Goal: Transaction & Acquisition: Register for event/course

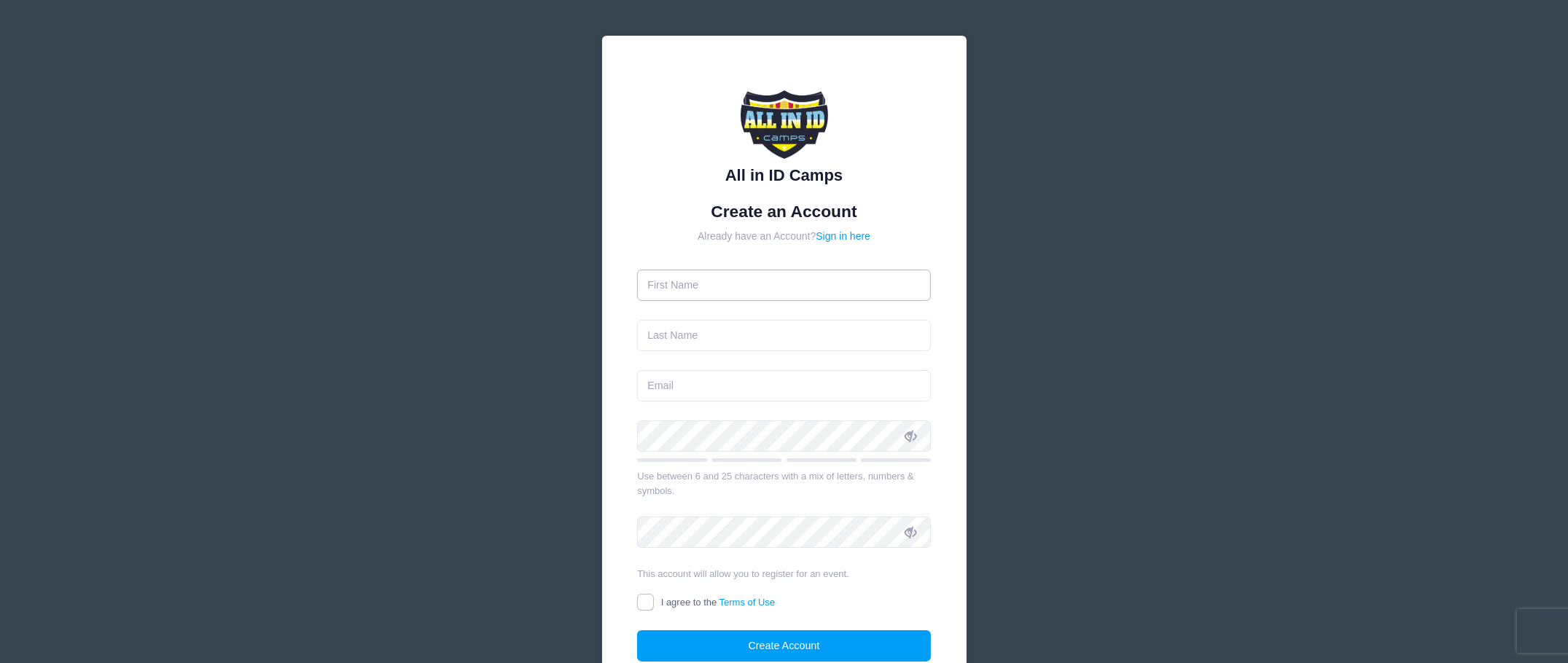
click at [800, 283] on input "text" at bounding box center [784, 286] width 294 height 31
type input "Jason"
type input "Guerrettaz"
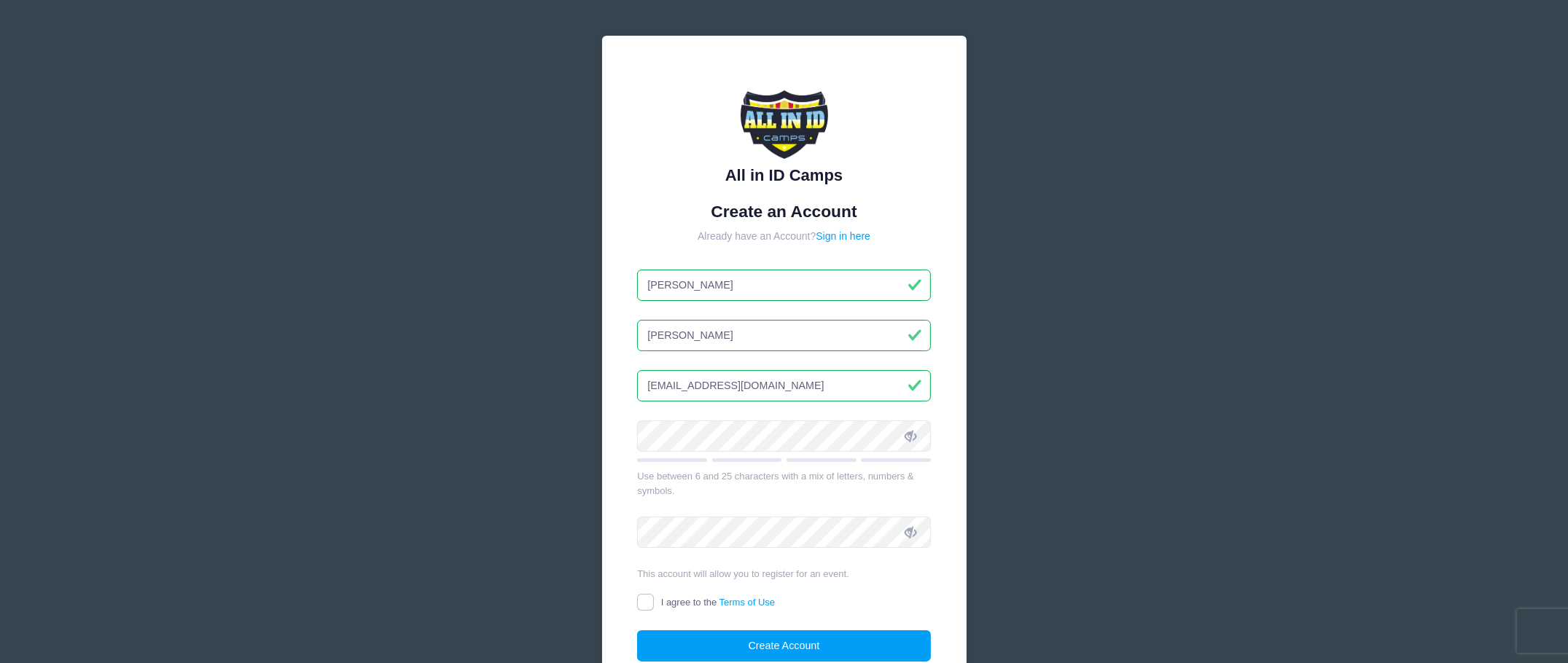
type input "jguerrettaz@gmail.com"
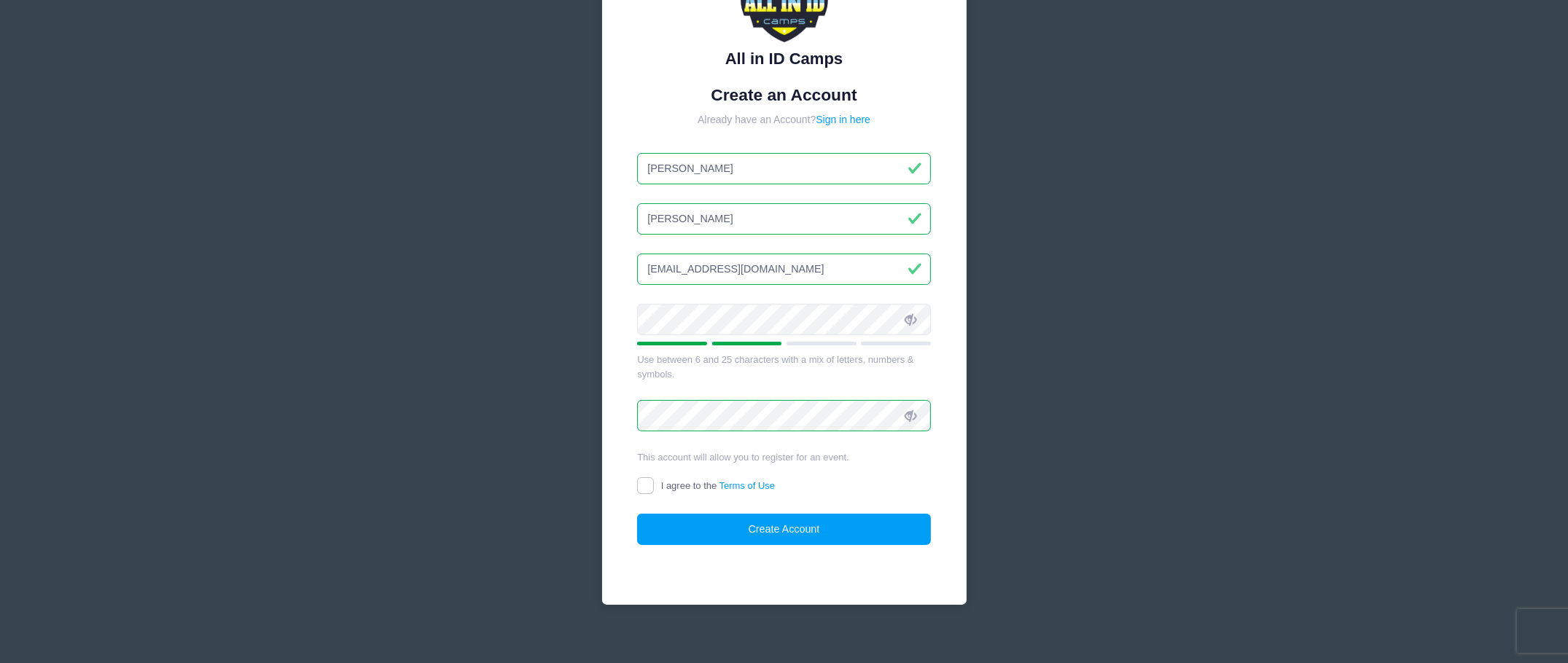
scroll to position [128, 0]
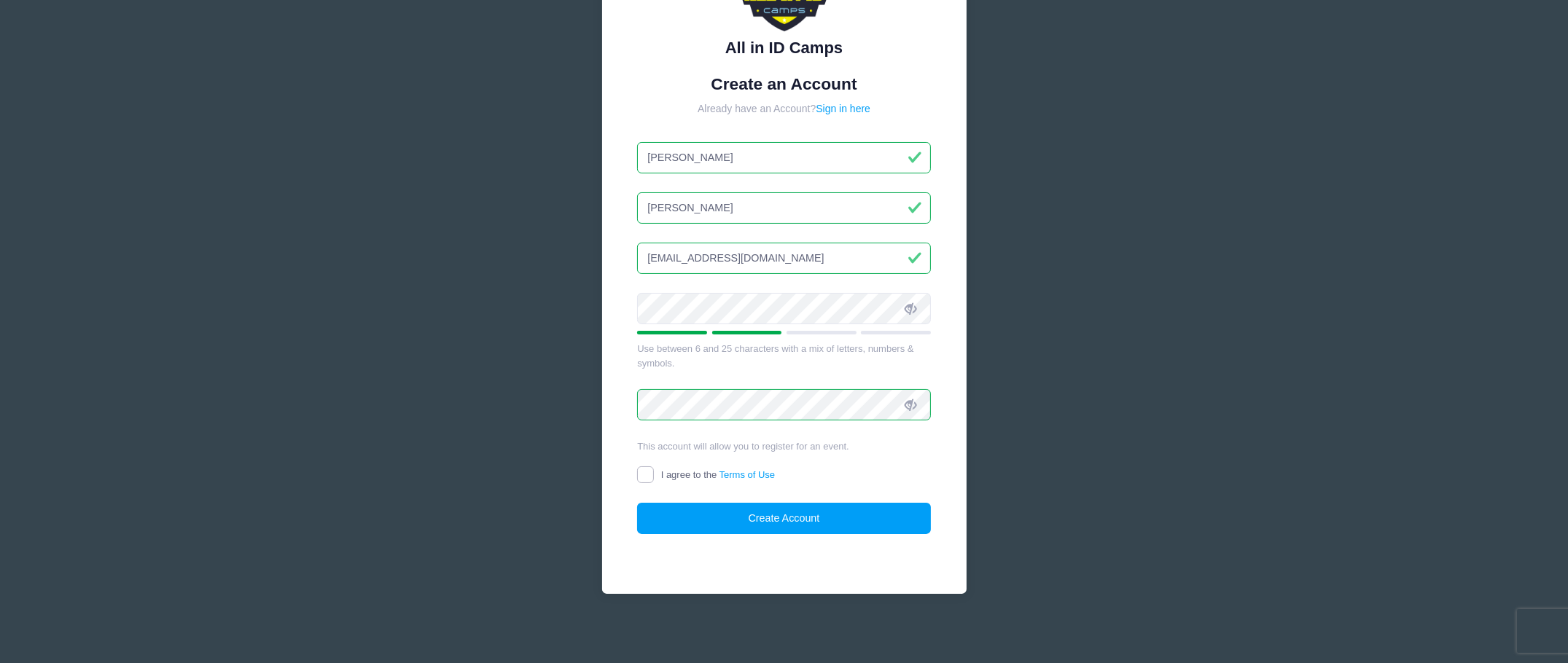
click at [651, 476] on input "I agree to the Terms of Use" at bounding box center [645, 474] width 17 height 17
checkbox input "true"
click at [764, 505] on button "Create Account" at bounding box center [784, 519] width 294 height 31
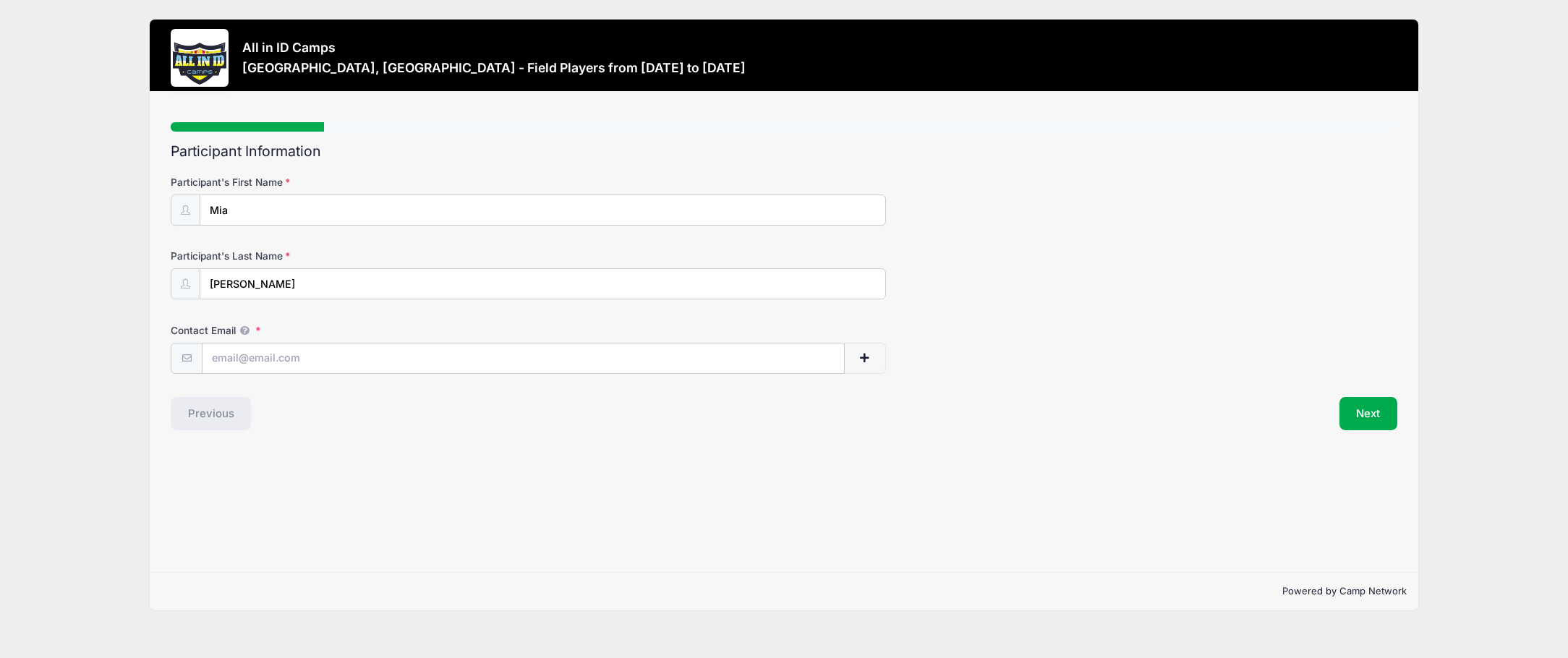
click at [335, 338] on div "Contact Email" at bounding box center [784, 349] width 1226 height 50
click at [333, 360] on input "Contact Email" at bounding box center [524, 359] width 641 height 31
type input "jguerrettaz@gmail.com"
click at [863, 357] on span "button" at bounding box center [864, 359] width 13 height 10
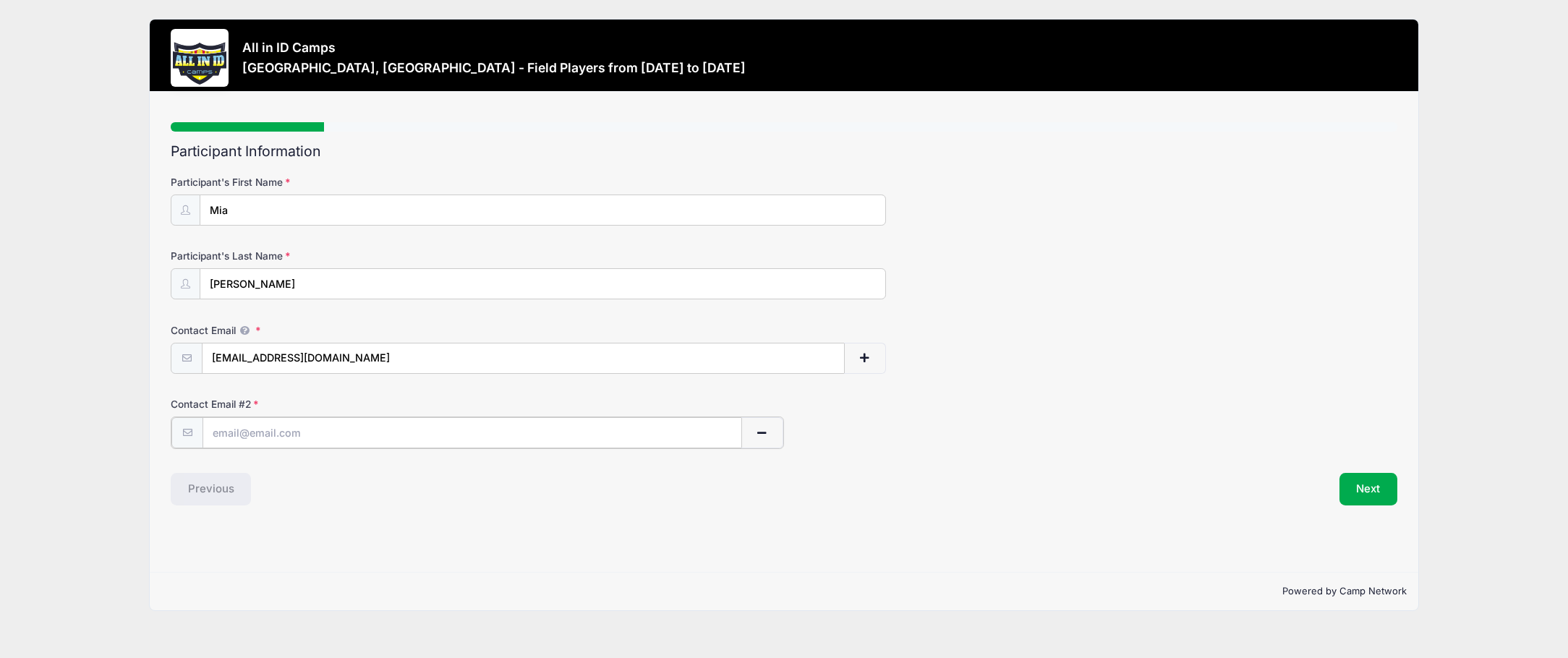
click at [751, 431] on button "button" at bounding box center [762, 433] width 42 height 31
click at [1396, 410] on button "Next" at bounding box center [1370, 414] width 59 height 33
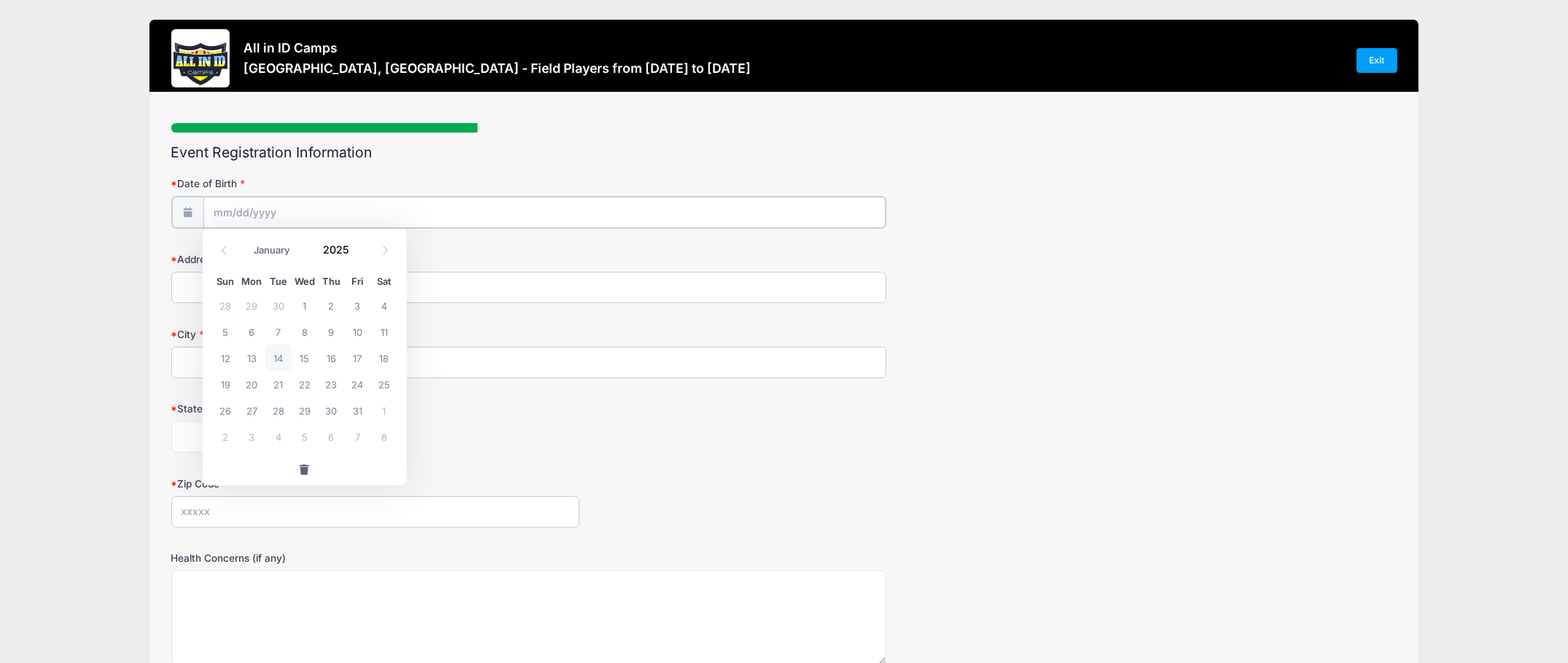
click at [294, 217] on input "Date of Birth" at bounding box center [544, 212] width 682 height 31
click at [354, 256] on span at bounding box center [358, 255] width 10 height 11
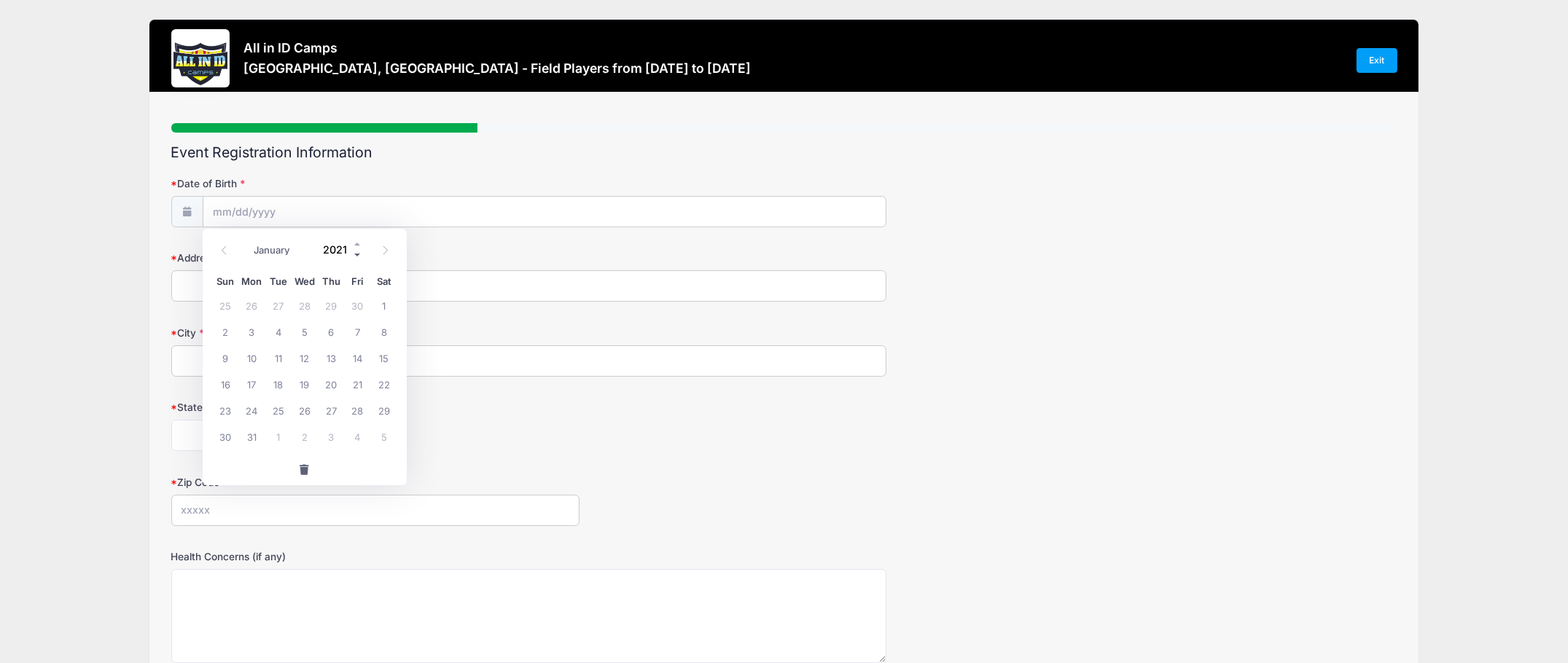
click at [354, 256] on span at bounding box center [358, 255] width 10 height 11
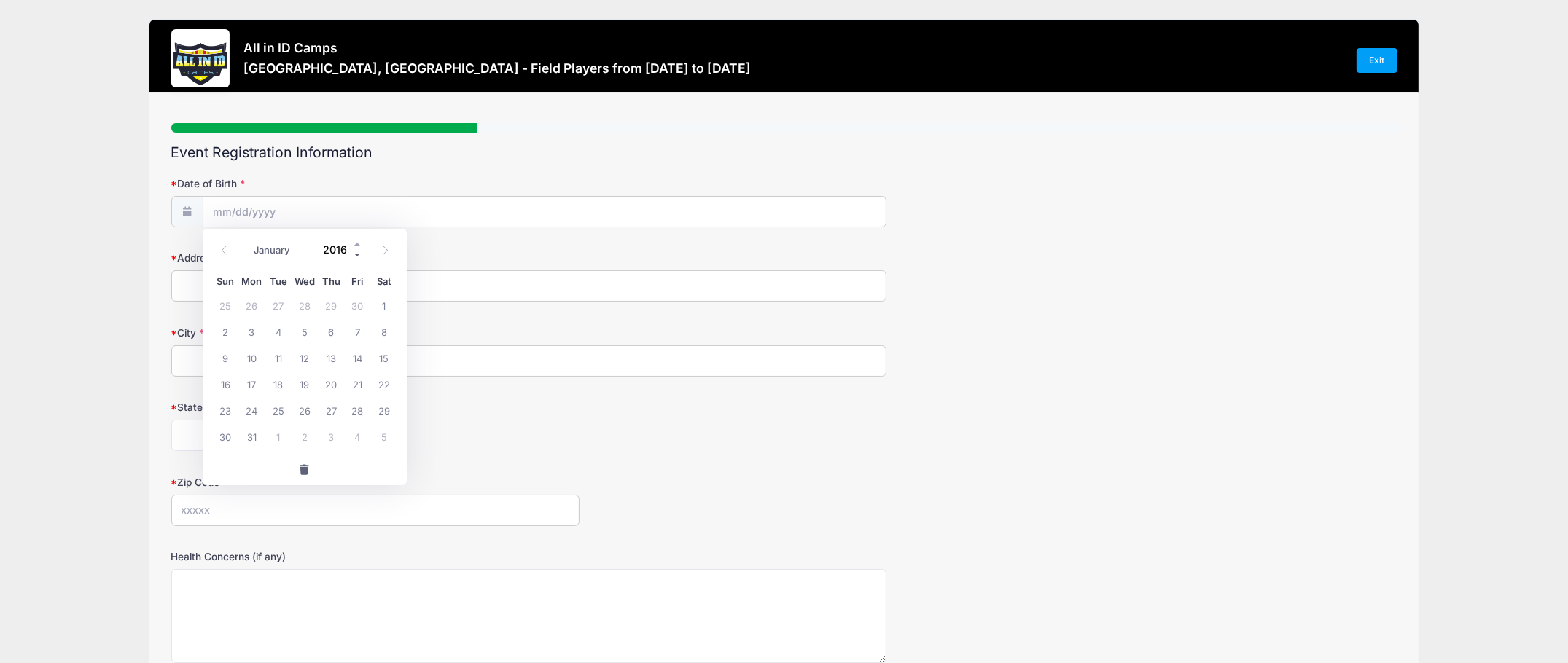
click at [354, 256] on span at bounding box center [358, 255] width 10 height 11
click at [353, 254] on span at bounding box center [358, 255] width 10 height 11
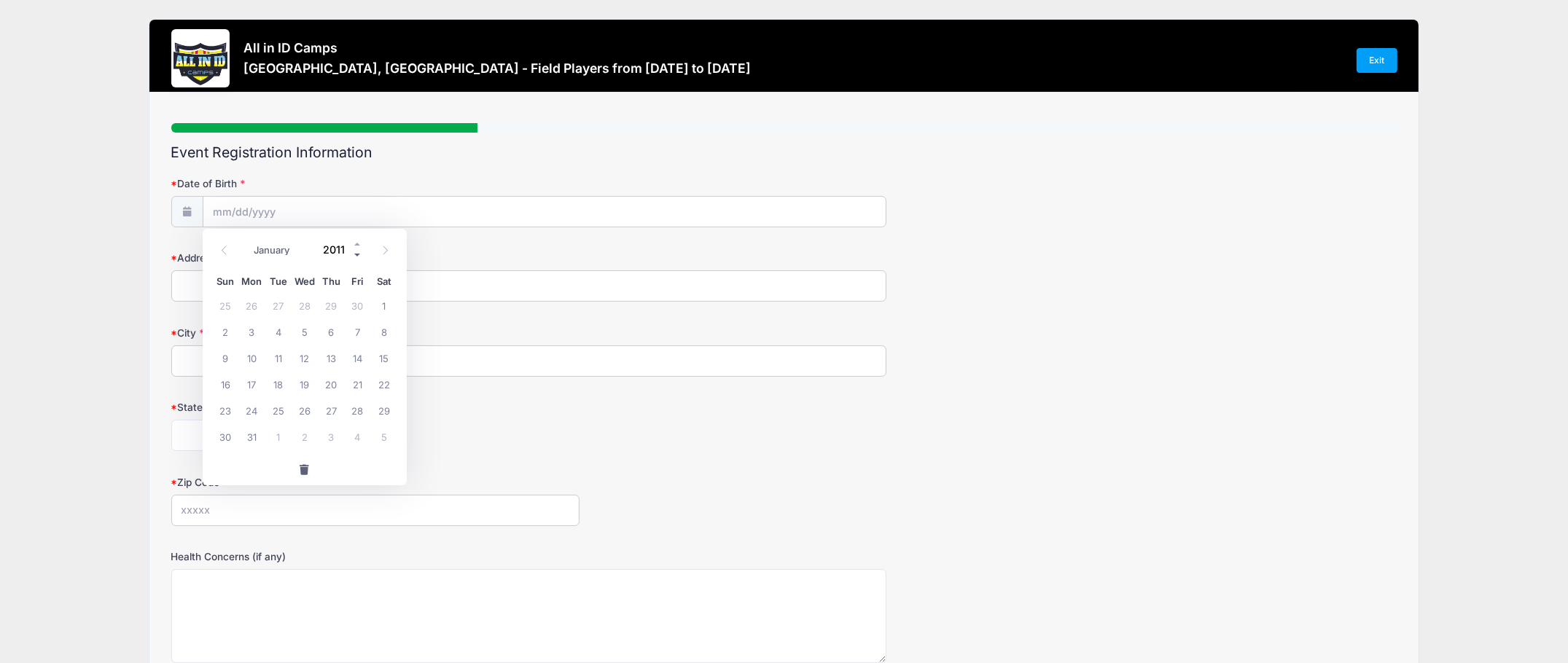
click at [353, 254] on span at bounding box center [358, 255] width 10 height 11
type input "2010"
click at [224, 252] on icon at bounding box center [224, 250] width 10 height 10
select select "8"
click at [330, 305] on span "2" at bounding box center [331, 306] width 26 height 26
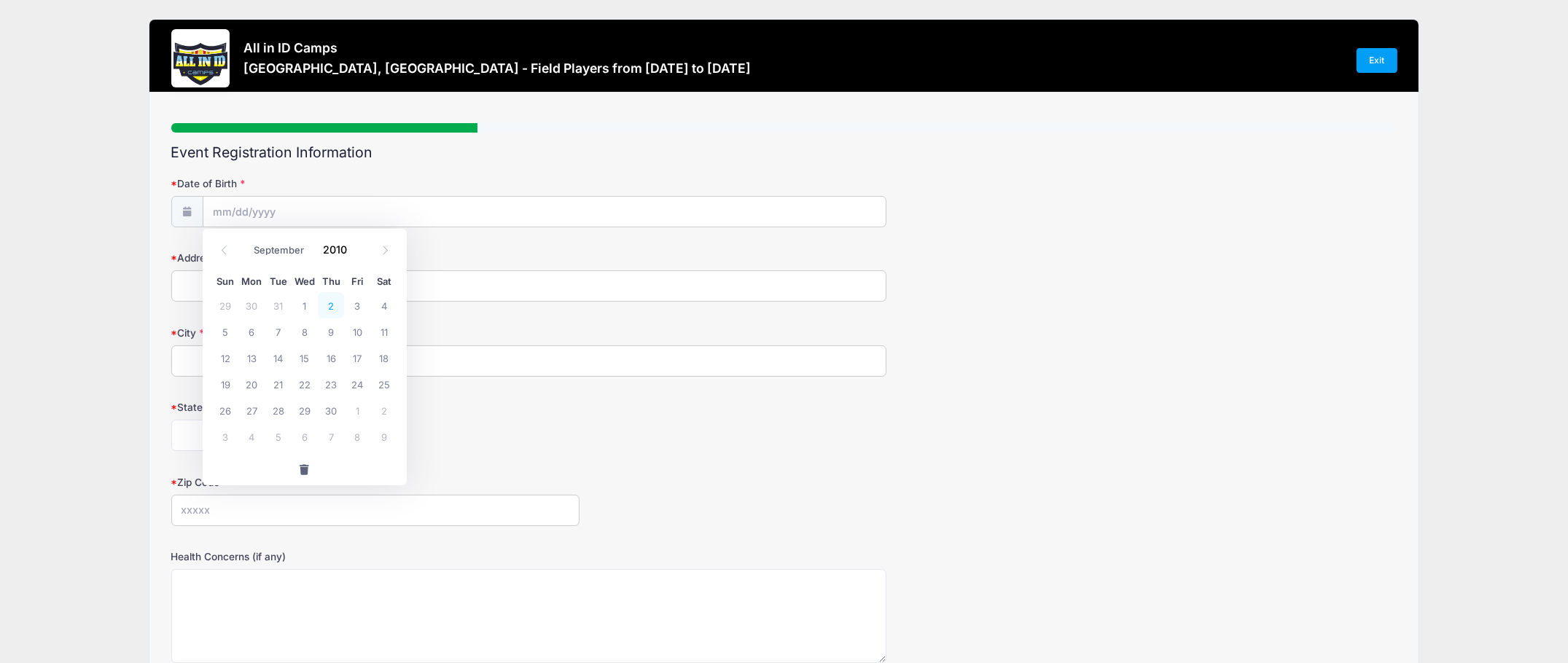
type input "09/02/2010"
click at [274, 291] on input "Address" at bounding box center [528, 287] width 715 height 31
type input "433 E New England Avenue"
type input "Winter Park"
click at [302, 436] on select "Alabama Alaska American Samoa Arizona Arkansas Armed Forces Africa Armed Forces…" at bounding box center [252, 436] width 161 height 31
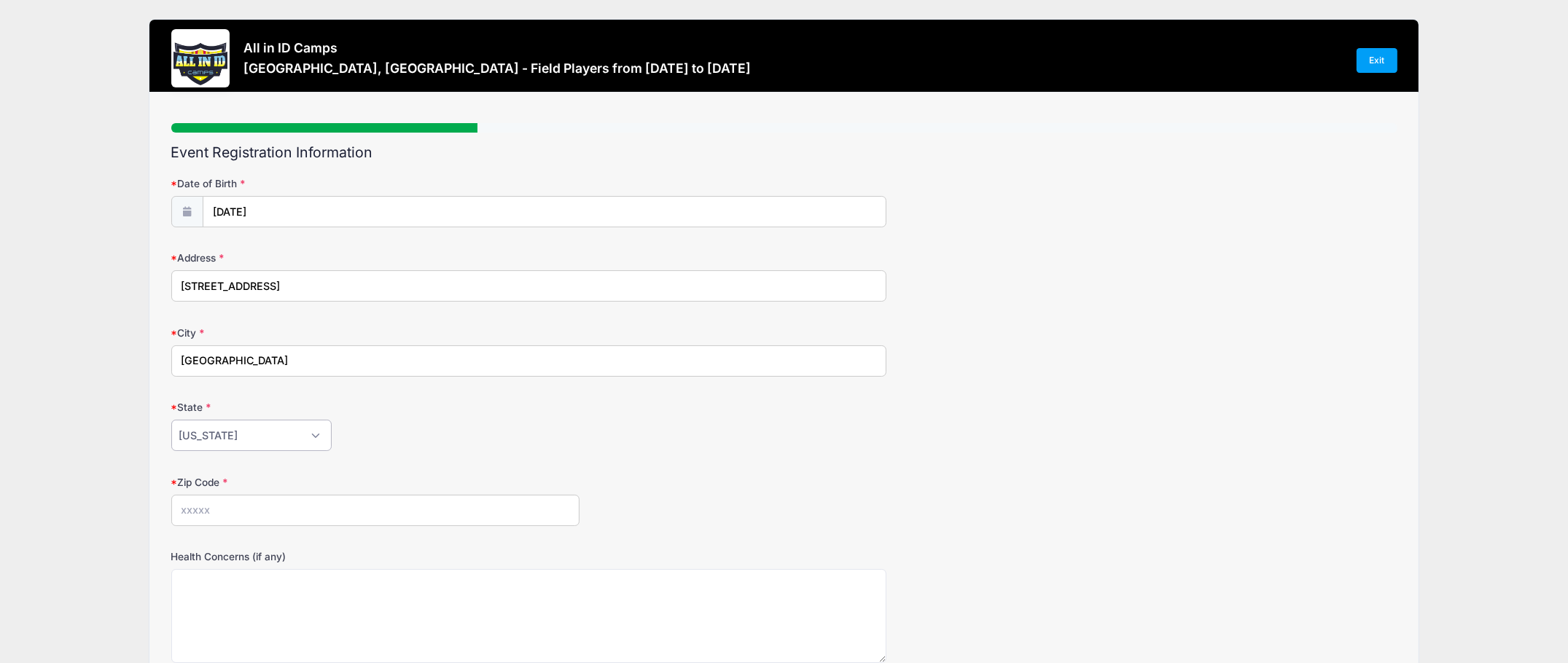
select select "FL"
click at [171, 420] on select "Alabama Alaska American Samoa Arizona Arkansas Armed Forces Africa Armed Forces…" at bounding box center [252, 436] width 161 height 31
click at [467, 447] on div "Alabama Alaska American Samoa Arizona Arkansas Armed Forces Africa Armed Forces…" at bounding box center [528, 436] width 715 height 31
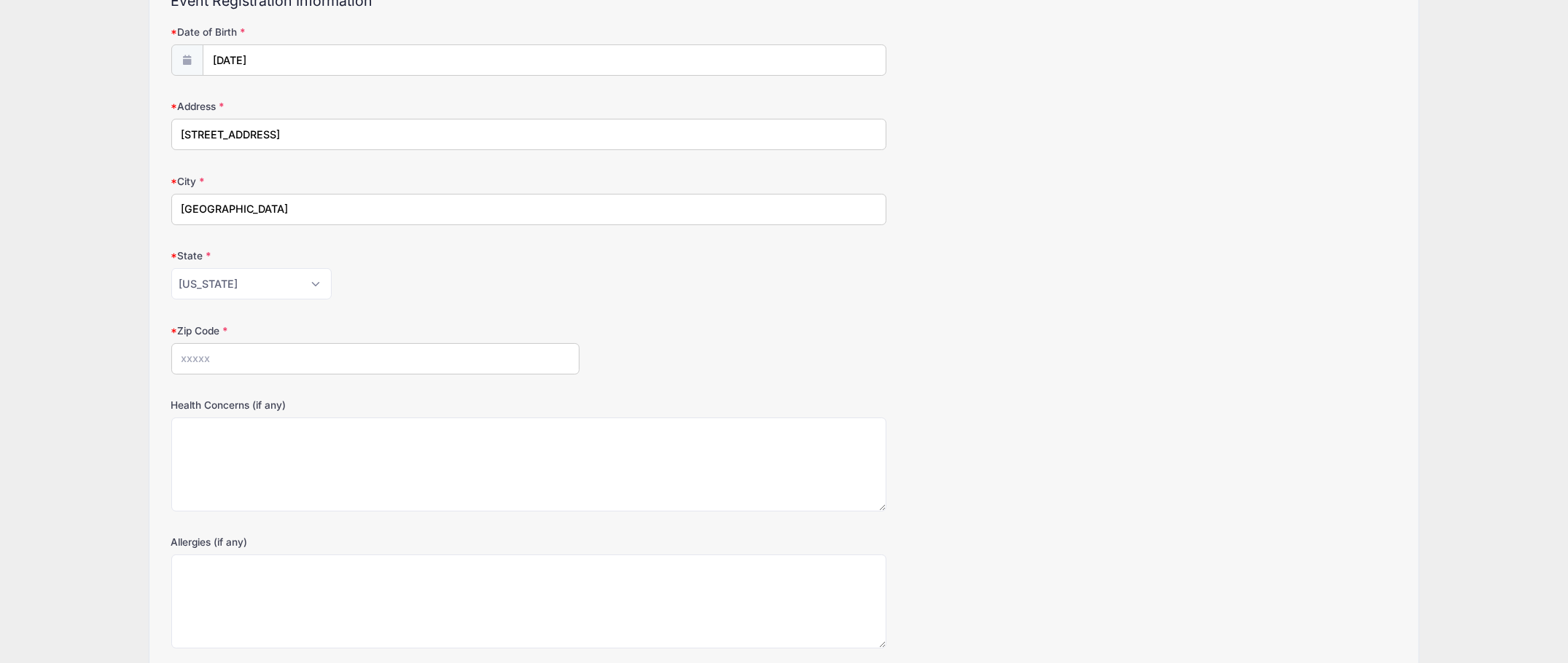
scroll to position [218, 0]
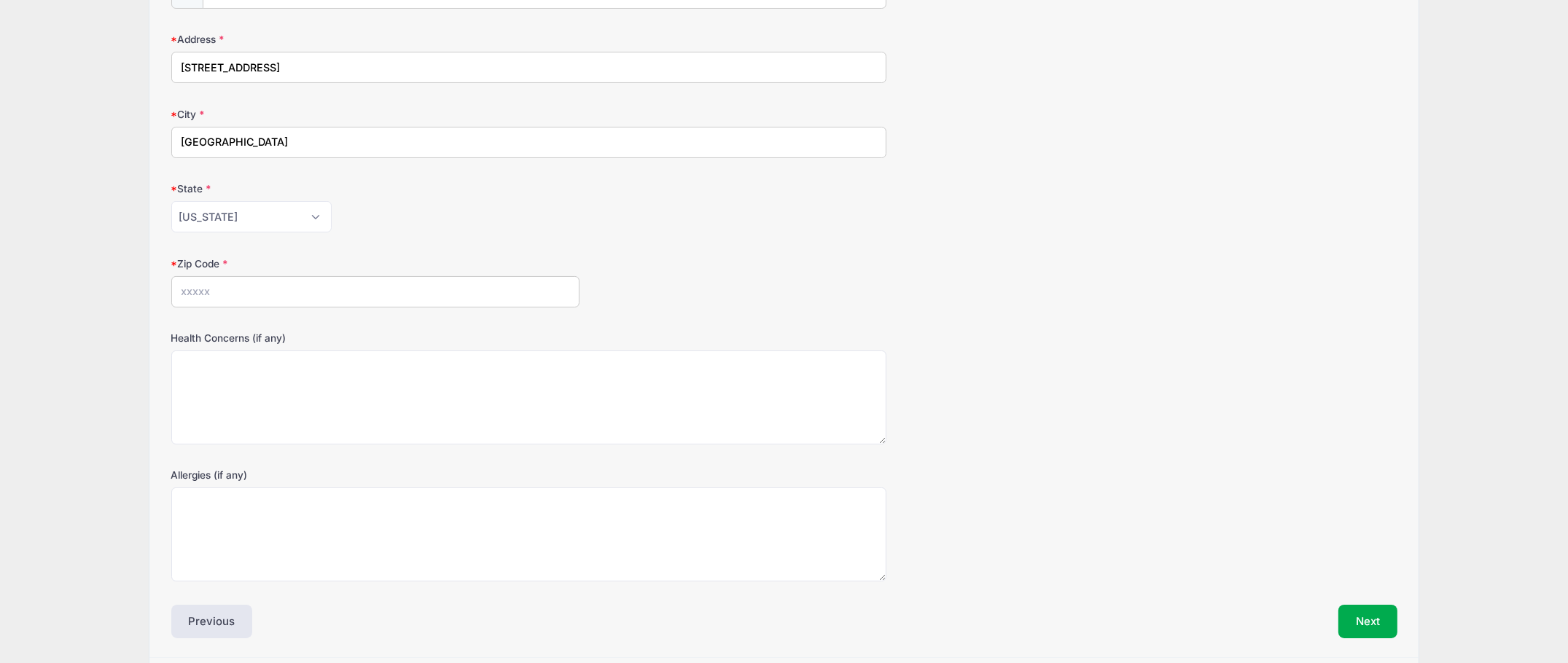
click at [300, 285] on input "Zip Code" at bounding box center [376, 292] width 409 height 31
type input "32789"
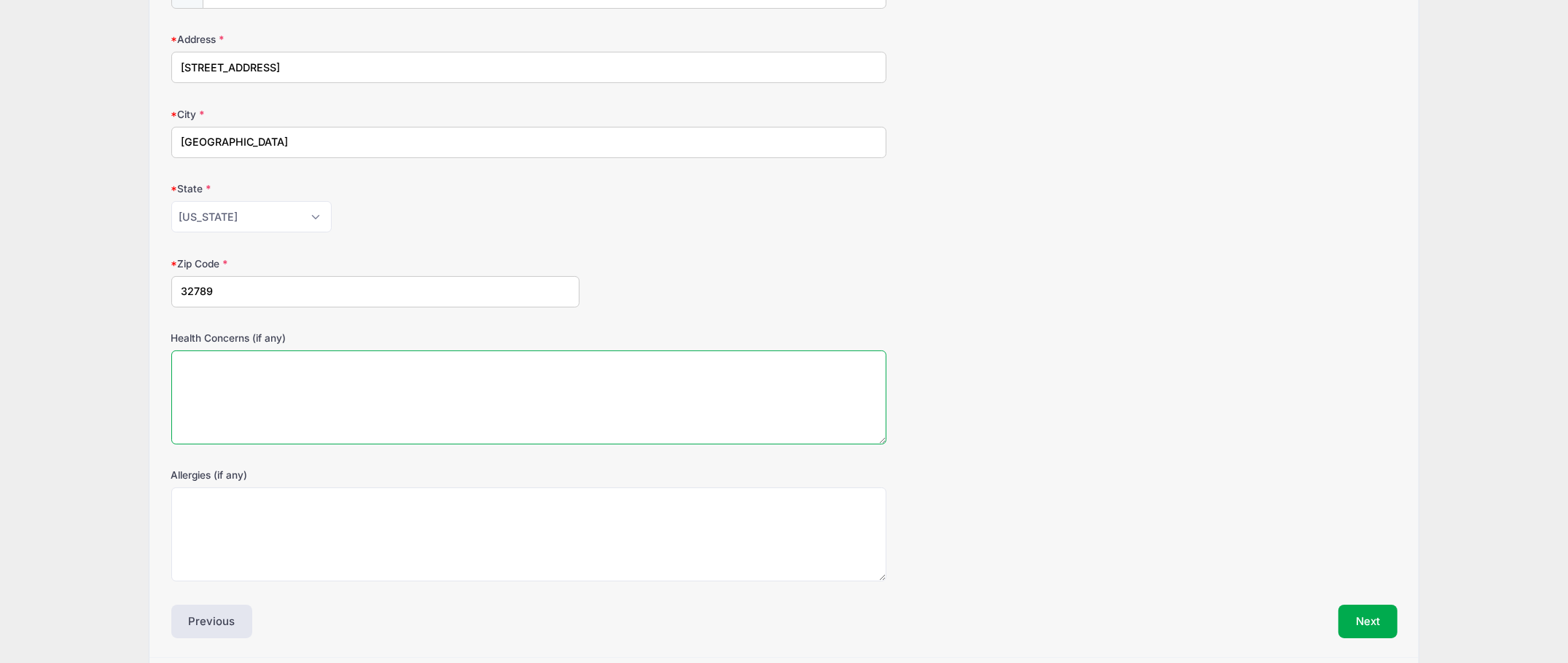
click at [335, 369] on textarea "Health Concerns (if any)" at bounding box center [528, 397] width 715 height 94
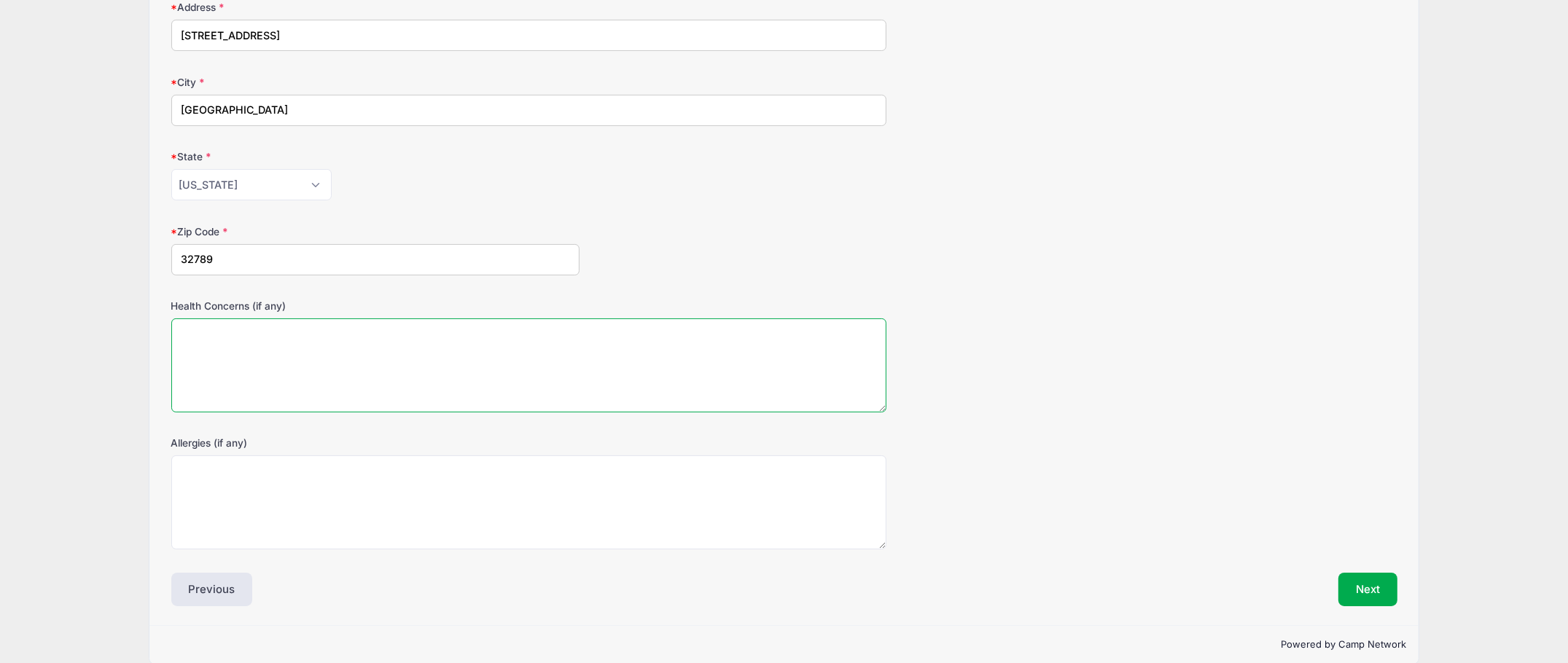
scroll to position [268, 0]
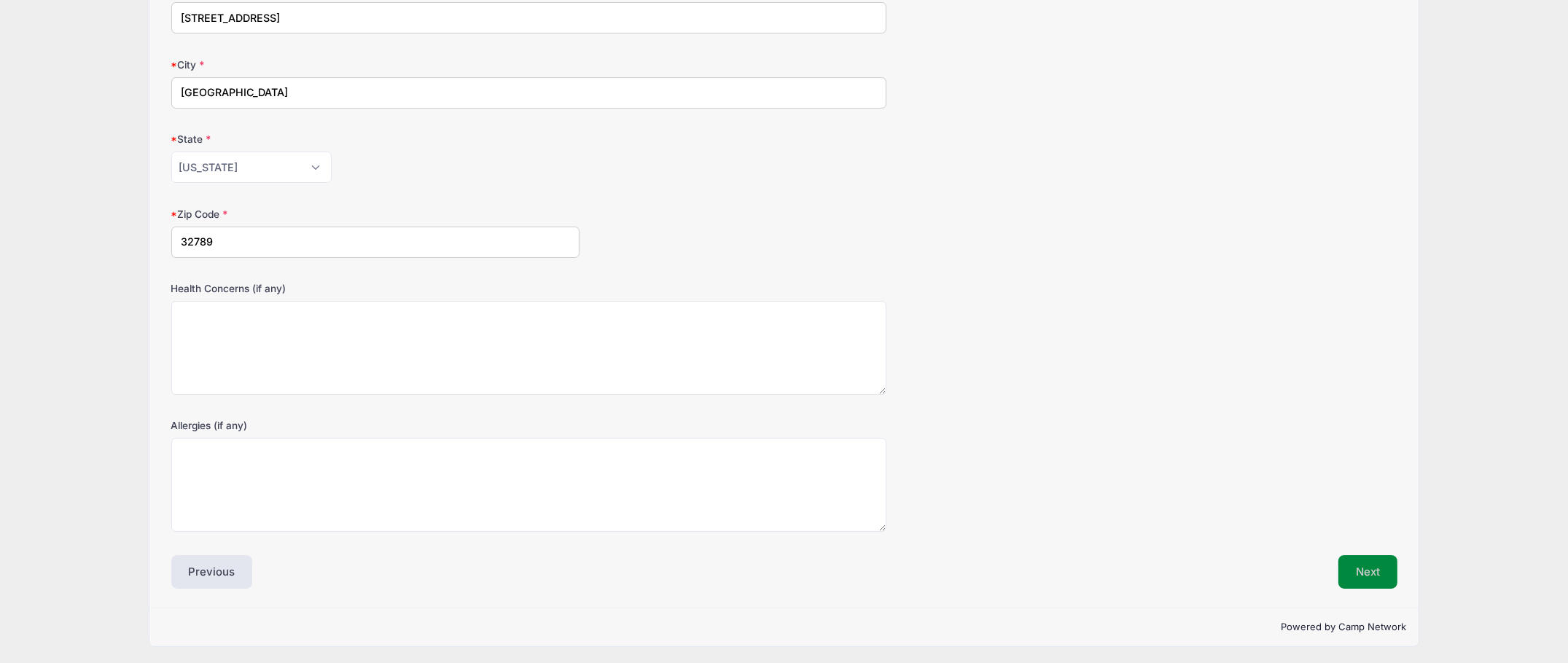
click at [1371, 567] on button "Next" at bounding box center [1368, 572] width 59 height 33
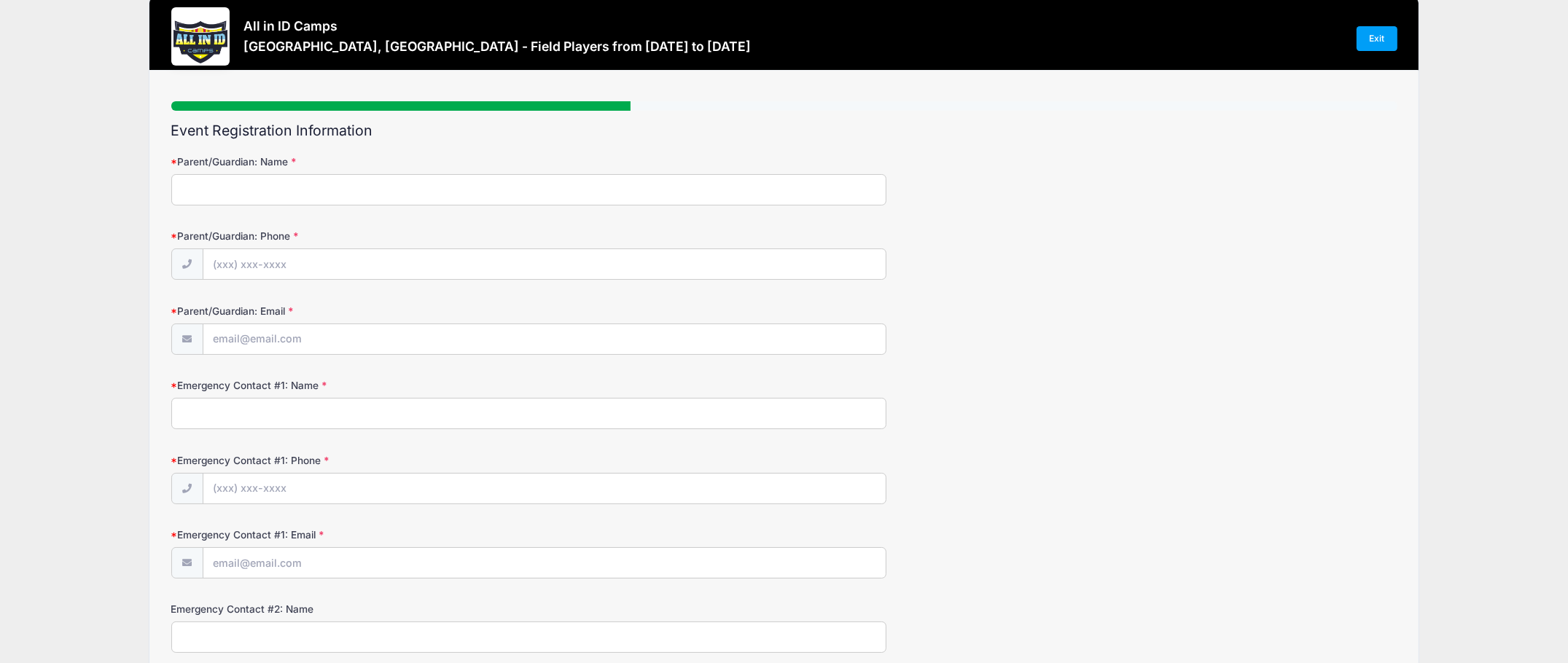
scroll to position [0, 0]
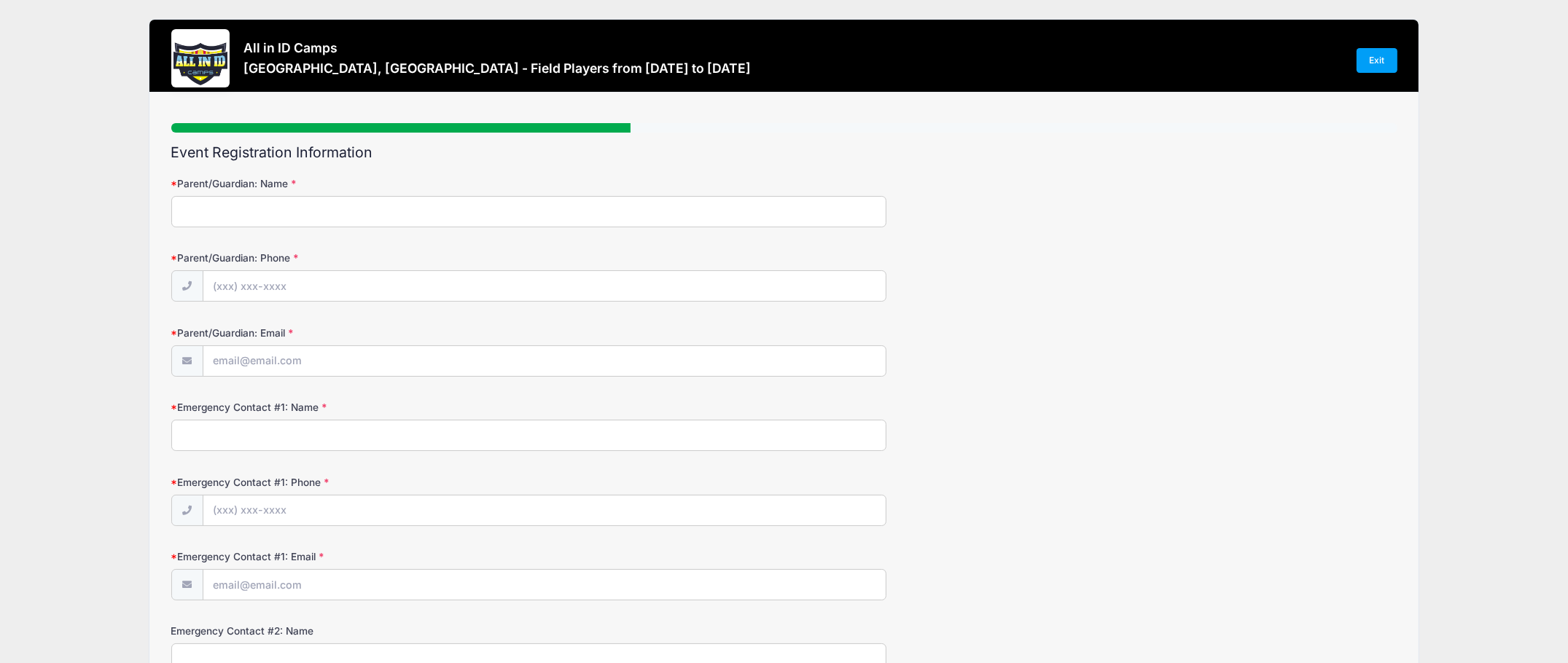
click at [333, 221] on input "Parent/Guardian: Name" at bounding box center [528, 212] width 715 height 31
type input "[PERSON_NAME]"
click at [343, 284] on input "Parent/Guardian: Phone" at bounding box center [544, 287] width 682 height 31
type input "(843) 834-4387"
click at [324, 356] on input "Parent/Guardian: Email" at bounding box center [544, 362] width 682 height 31
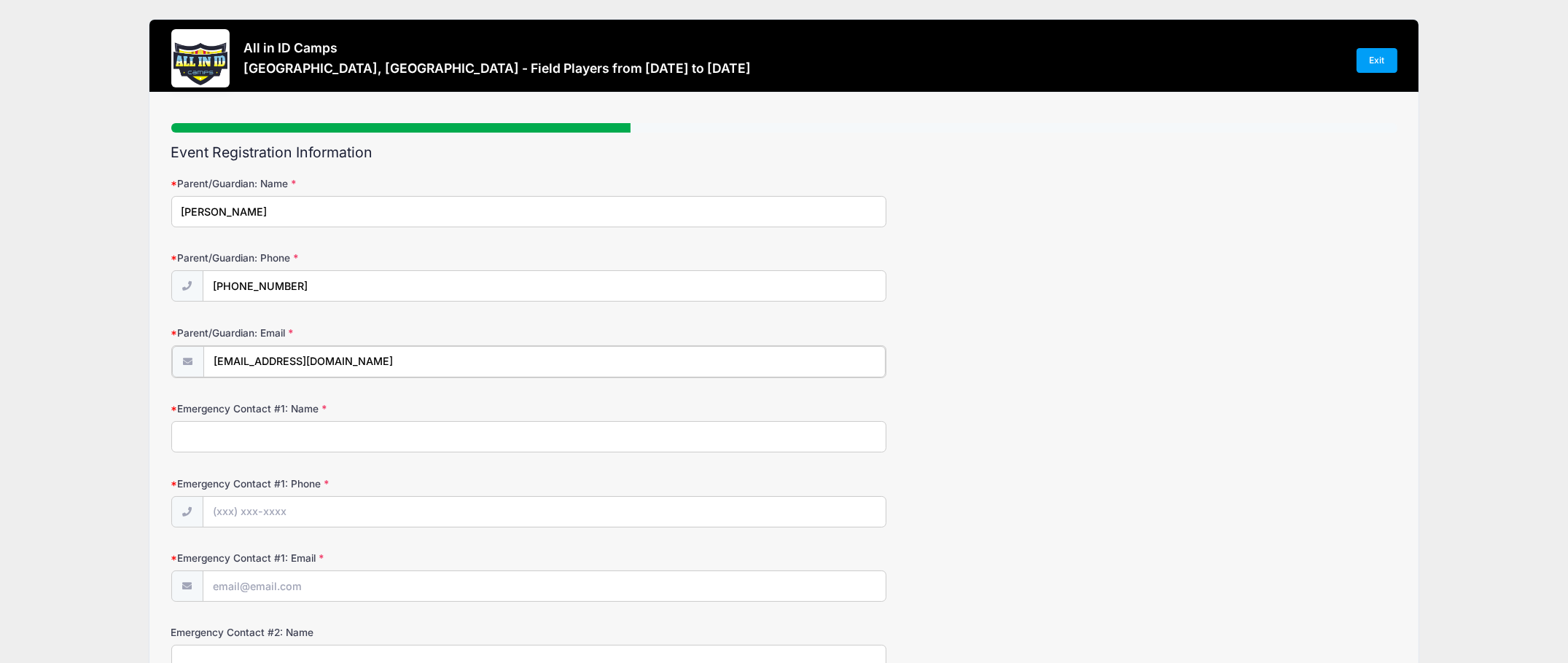
type input "jguerrettaz@gmail.com"
click at [256, 443] on input "Emergency Contact #1: Name" at bounding box center [528, 436] width 715 height 31
type input "Ramona Guerrettaz"
type input "(843) 834-4822"
type input "j"
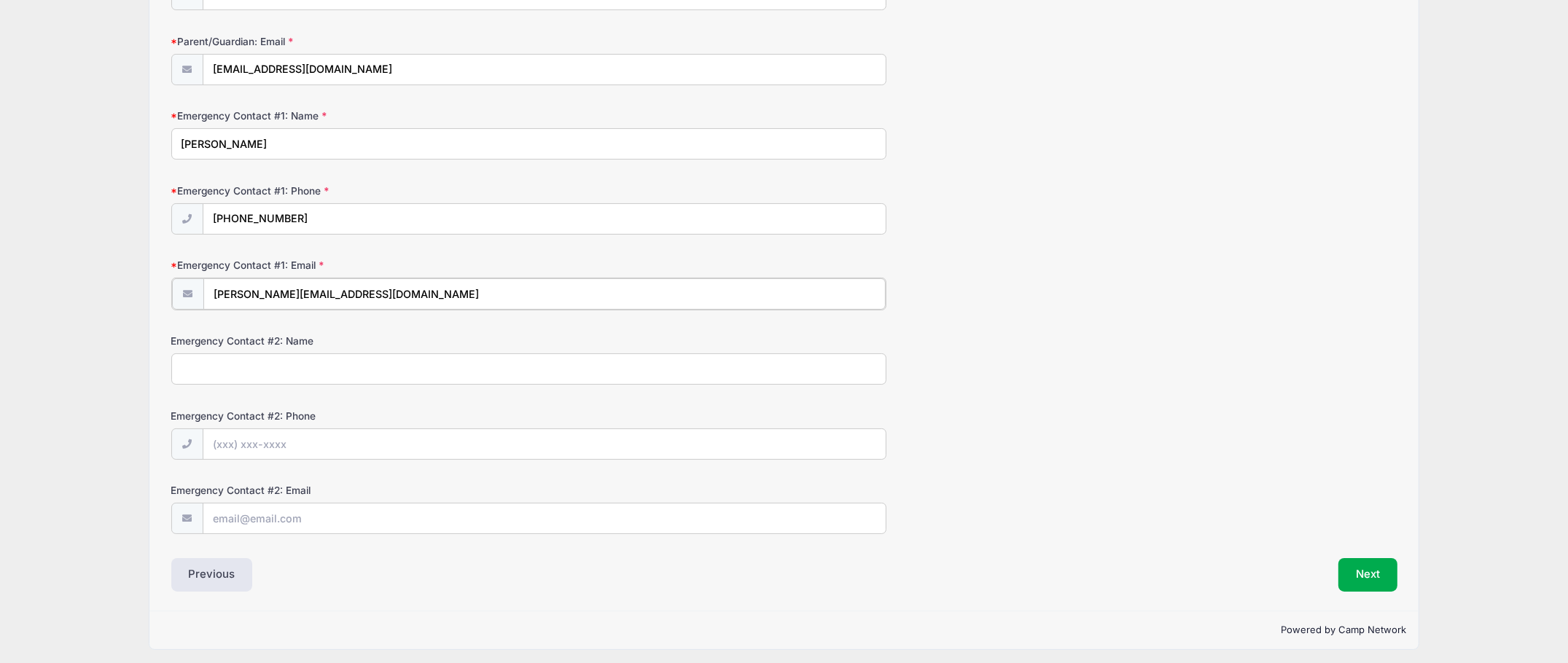
scroll to position [294, 0]
type input "ramona@melondipity.com"
click at [1373, 574] on button "Next" at bounding box center [1368, 572] width 59 height 33
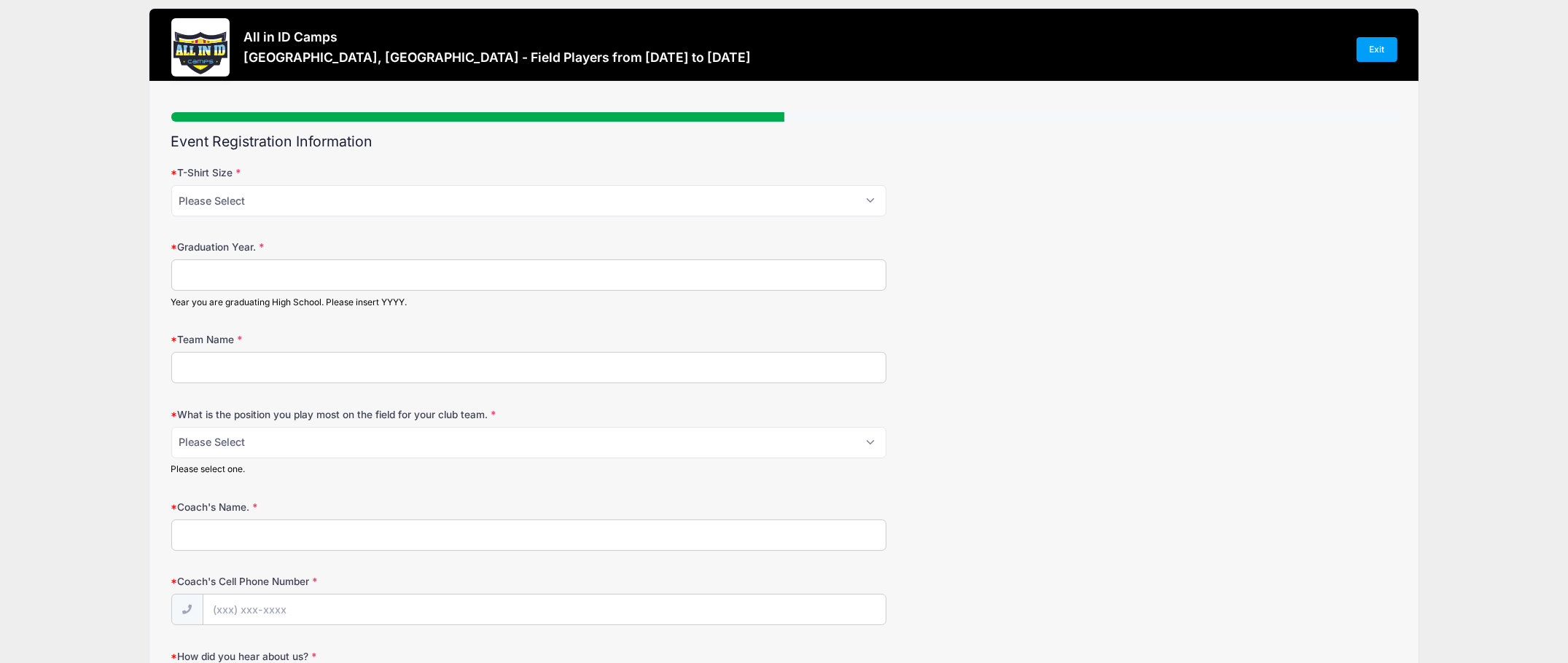
scroll to position [0, 0]
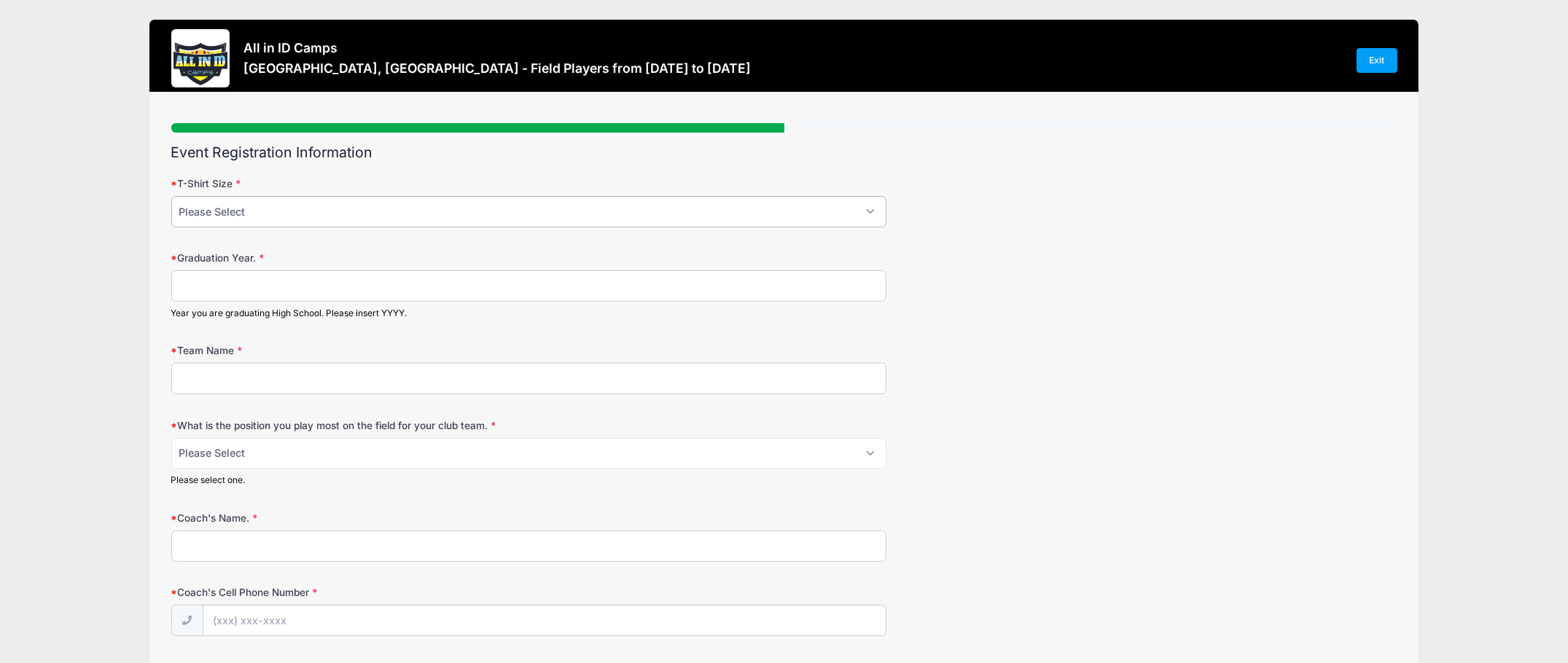
click at [350, 218] on select "Please Select YM YL AS AM AL AXL" at bounding box center [528, 212] width 715 height 31
select select "AM"
click at [171, 197] on select "Please Select YM YL AS AM AL AXL" at bounding box center [528, 212] width 715 height 31
click at [224, 282] on input "Graduation Year." at bounding box center [528, 287] width 715 height 31
type input "2029"
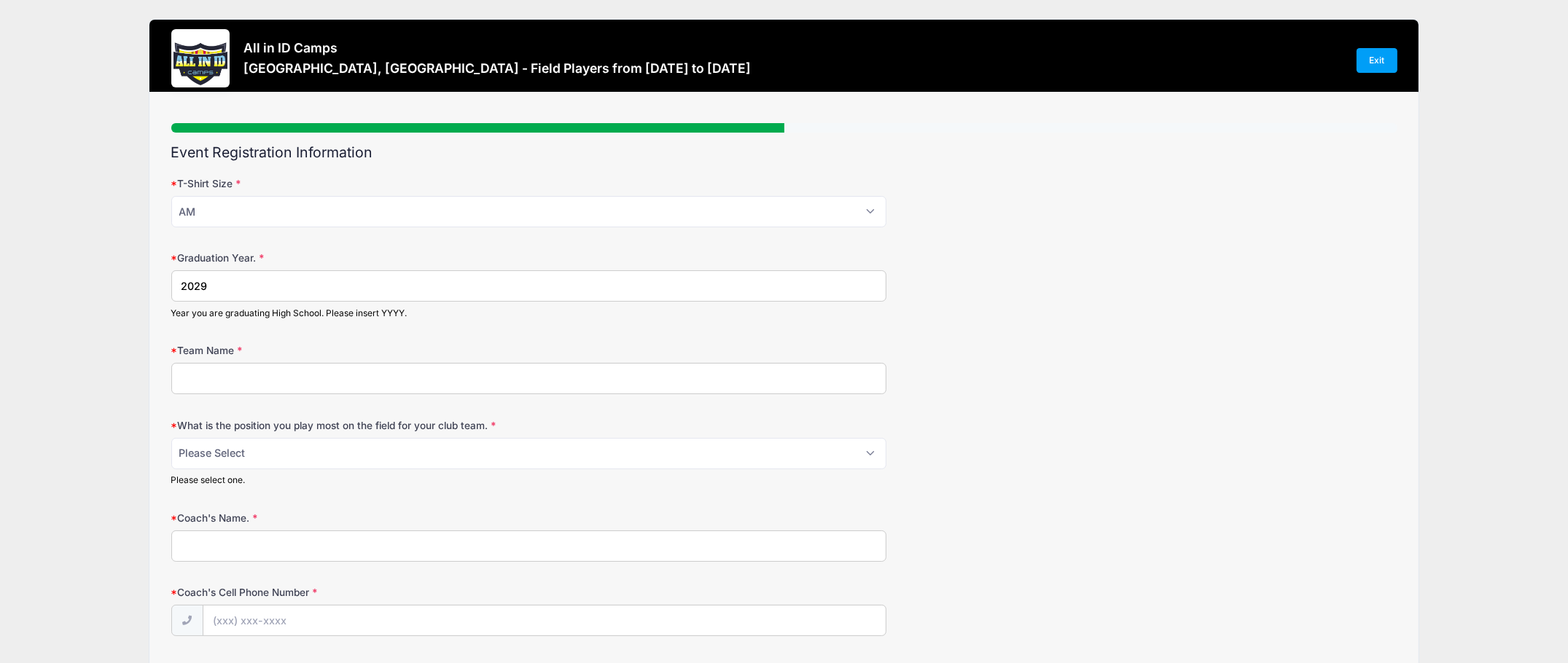
click at [359, 385] on input "Team Name" at bounding box center [528, 379] width 715 height 31
type input "2010"
type input "Orlando City ECNL, XL Soccer Academy (High School), Florida ODP"
click at [422, 454] on select "Please Select 1-GK 2-RB 3-LB 4-CB 5-CB 6-DCM 7- Right Winger 8- CM 9-Striker 10…" at bounding box center [528, 454] width 715 height 31
select select "9-Striker"
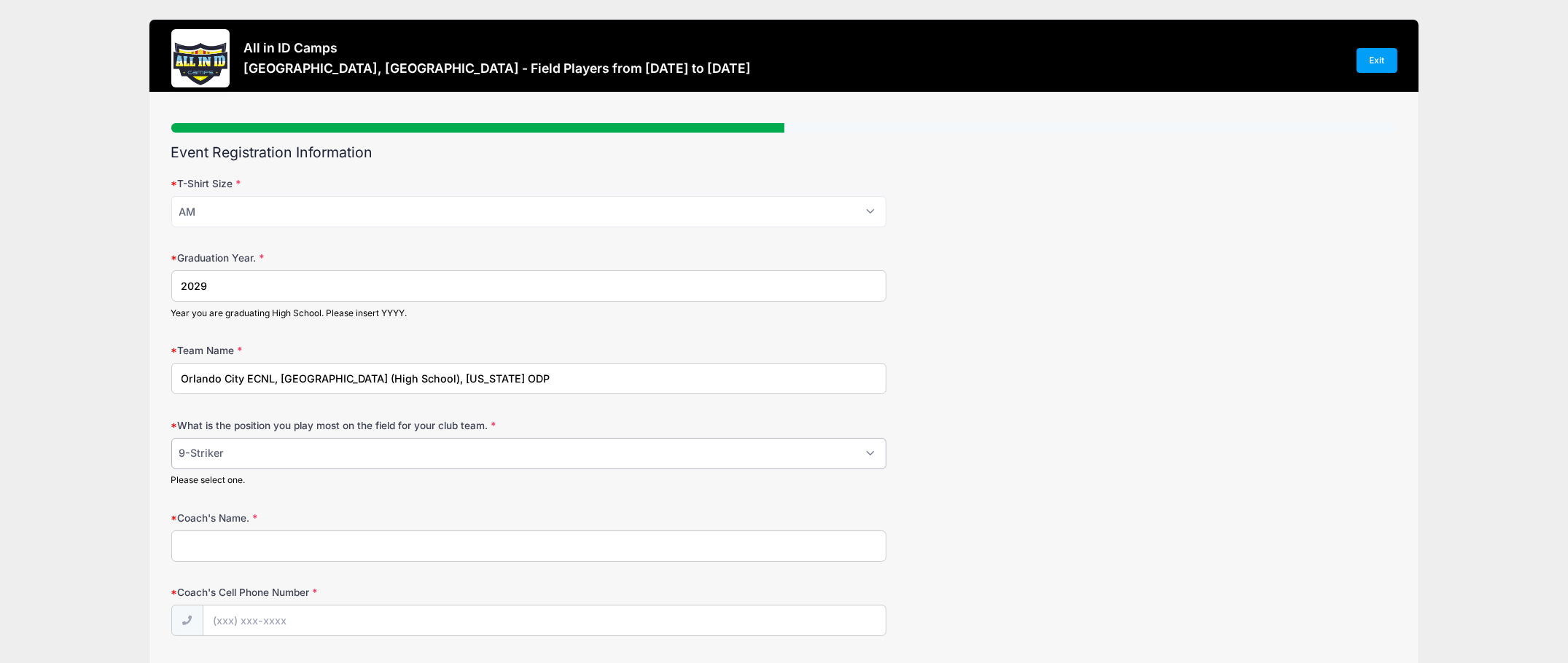
click at [171, 439] on select "Please Select 1-GK 2-RB 3-LB 4-CB 5-CB 6-DCM 7- Right Winger 8- CM 9-Striker 10…" at bounding box center [528, 454] width 715 height 31
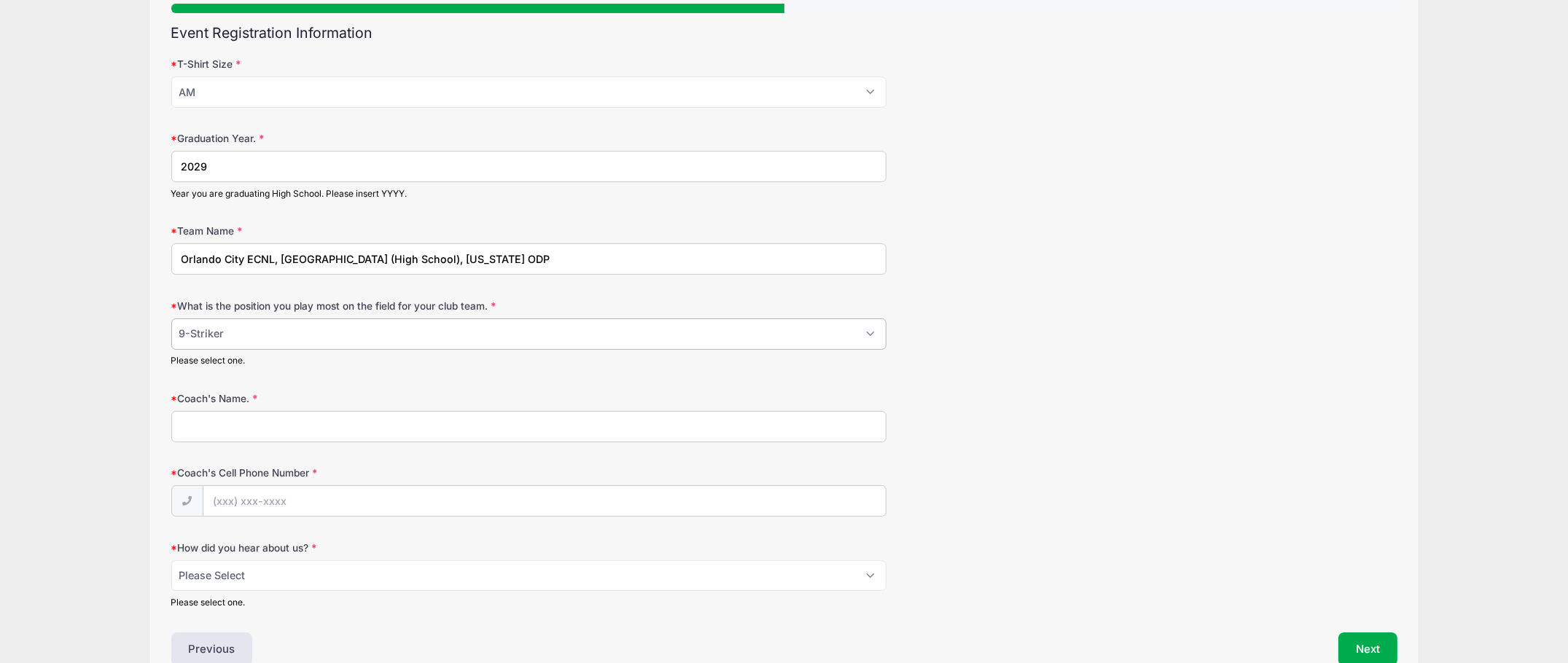
scroll to position [146, 0]
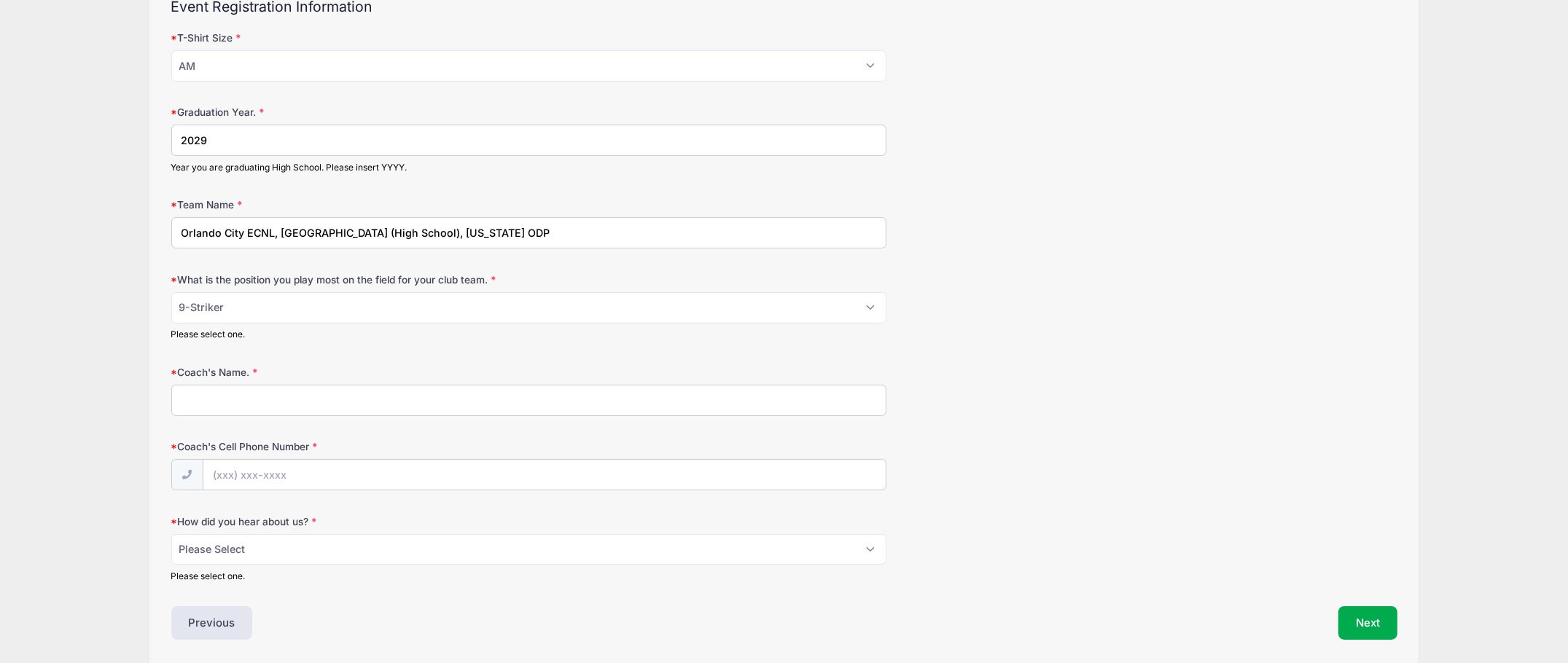
click at [280, 400] on input "Coach's Name." at bounding box center [528, 401] width 715 height 31
type input "Coach Allen Smith"
click at [334, 476] on input "Coach's Cell Phone Number" at bounding box center [544, 476] width 682 height 31
paste input "(407) 641-4791"
type input "(407) 641-4791"
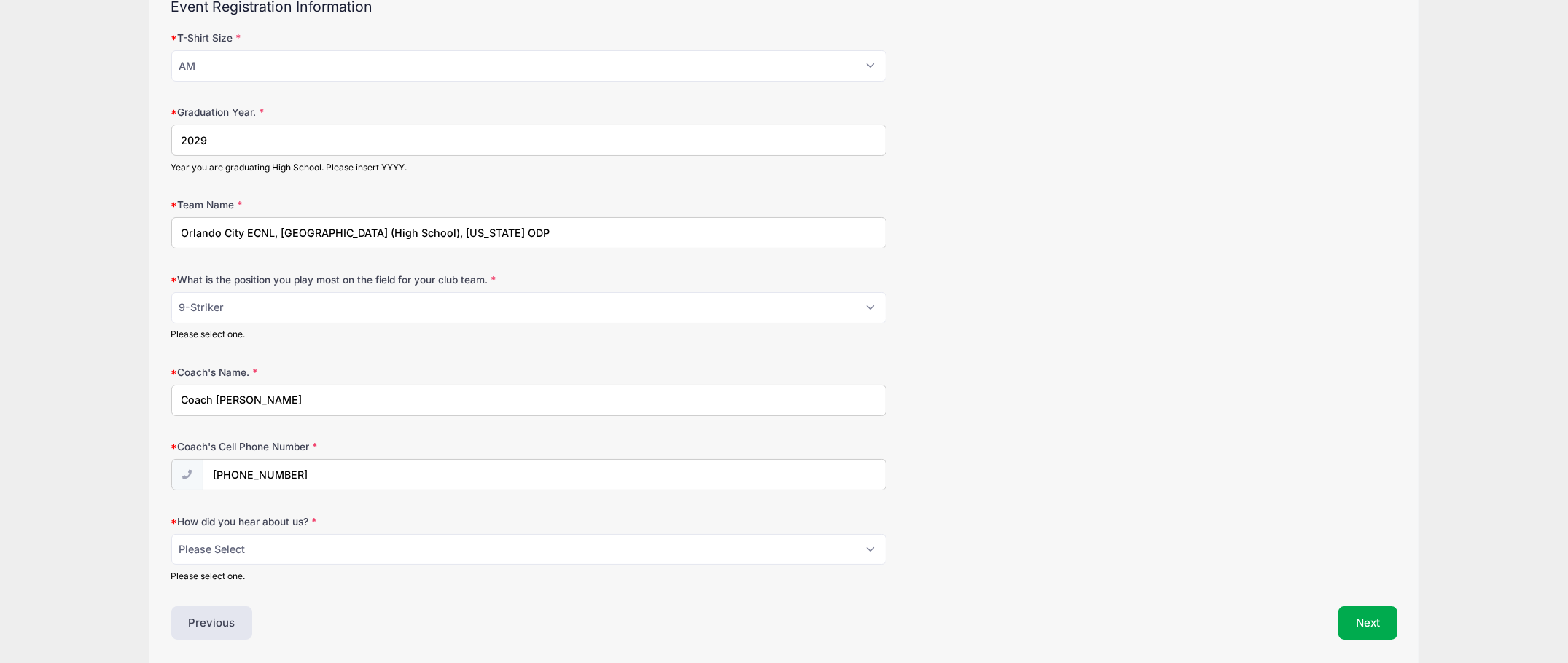
click at [1134, 460] on div "Coach's Cell Phone Number (407) 641-4791" at bounding box center [784, 465] width 1226 height 51
click at [304, 405] on input "Coach Allen Smith" at bounding box center [528, 401] width 715 height 31
type input "Coach Allen Smith (XL Soccer Academy)"
click at [1192, 429] on form "T-Shirt Size Please Select YM YL AS AM AL AXL Graduation Year. 2029 Year you ar…" at bounding box center [784, 307] width 1226 height 553
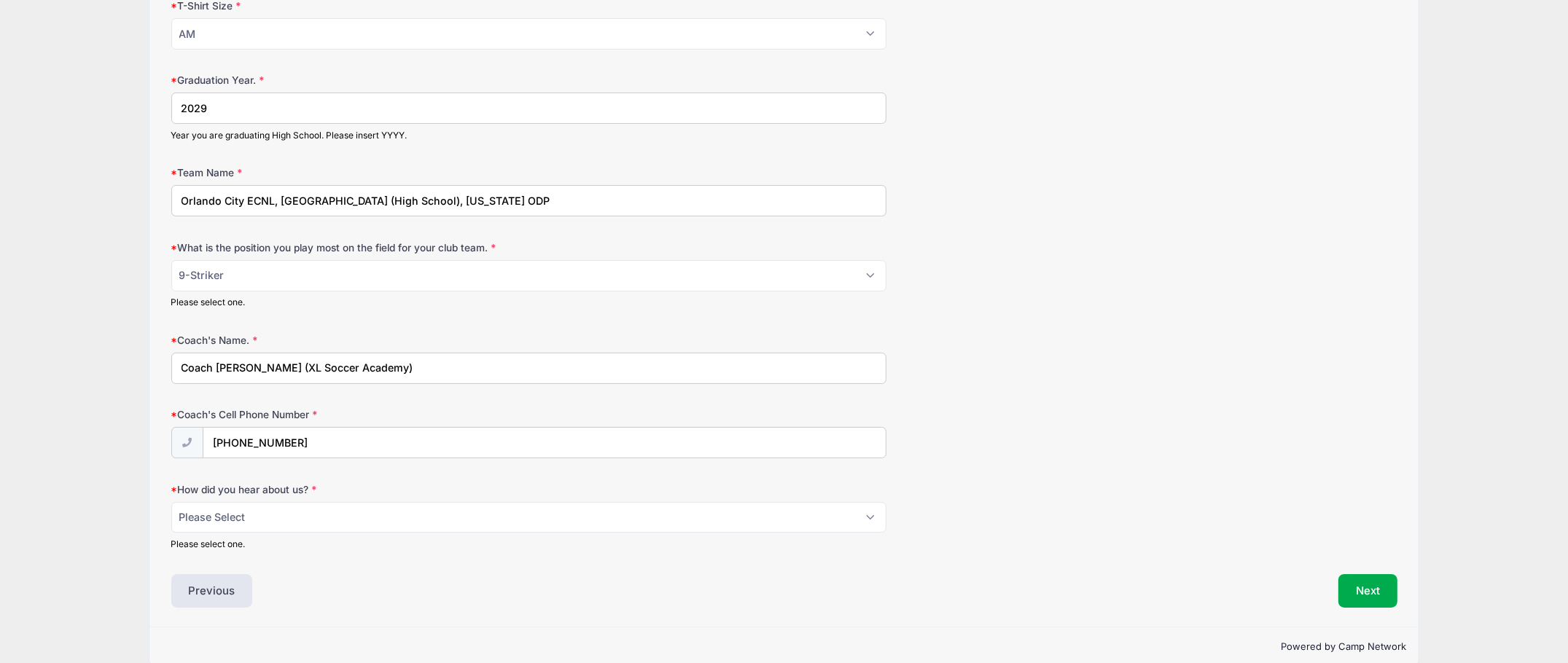
scroll to position [197, 0]
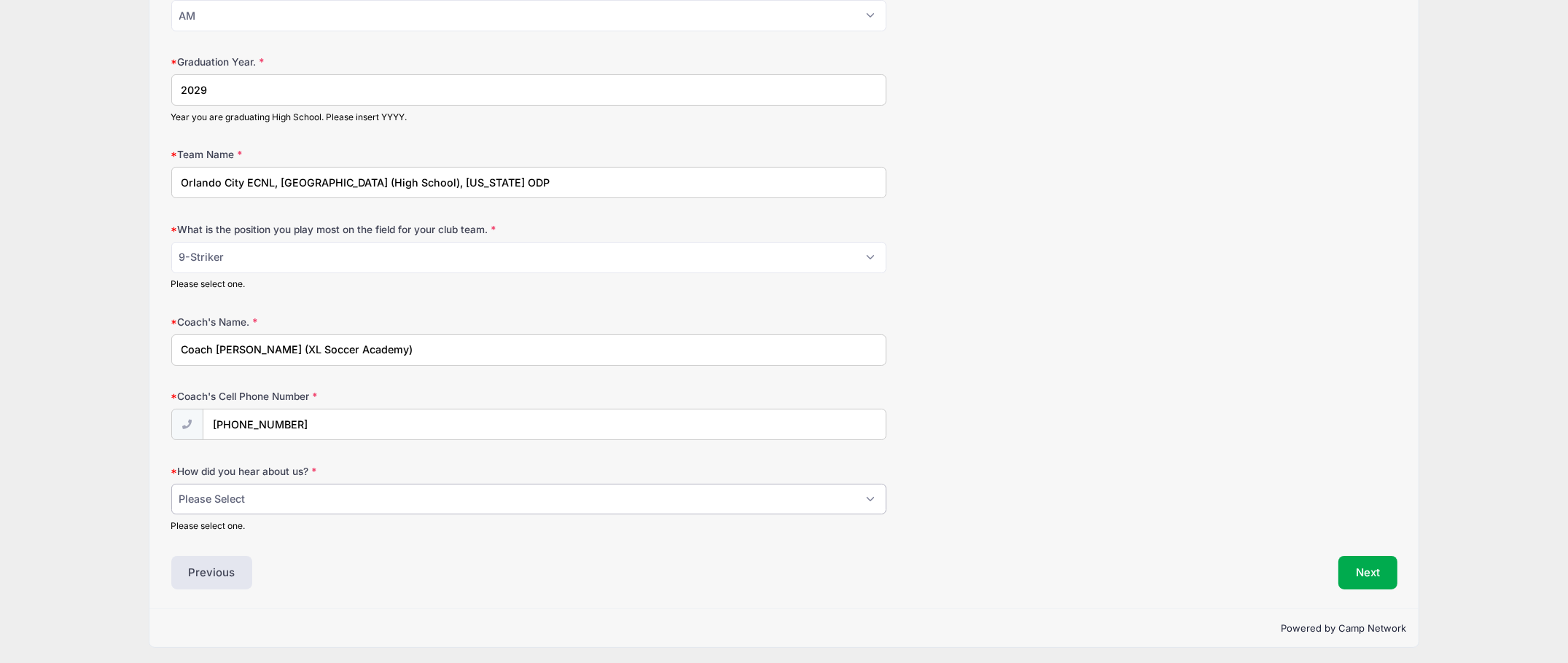
click at [355, 497] on select "Please Select Email Website Friend Coach Facebook Instagram Google Card at Tour…" at bounding box center [528, 500] width 715 height 31
select select "Other"
click at [171, 484] on select "Please Select Email Website Friend Coach Facebook Instagram Google Card at Tour…" at bounding box center [528, 500] width 715 height 31
click at [1114, 476] on div "How did you hear about us? Please Select Email Website Friend Coach Facebook In…" at bounding box center [784, 499] width 1226 height 68
click at [1386, 565] on button "Next" at bounding box center [1368, 573] width 59 height 33
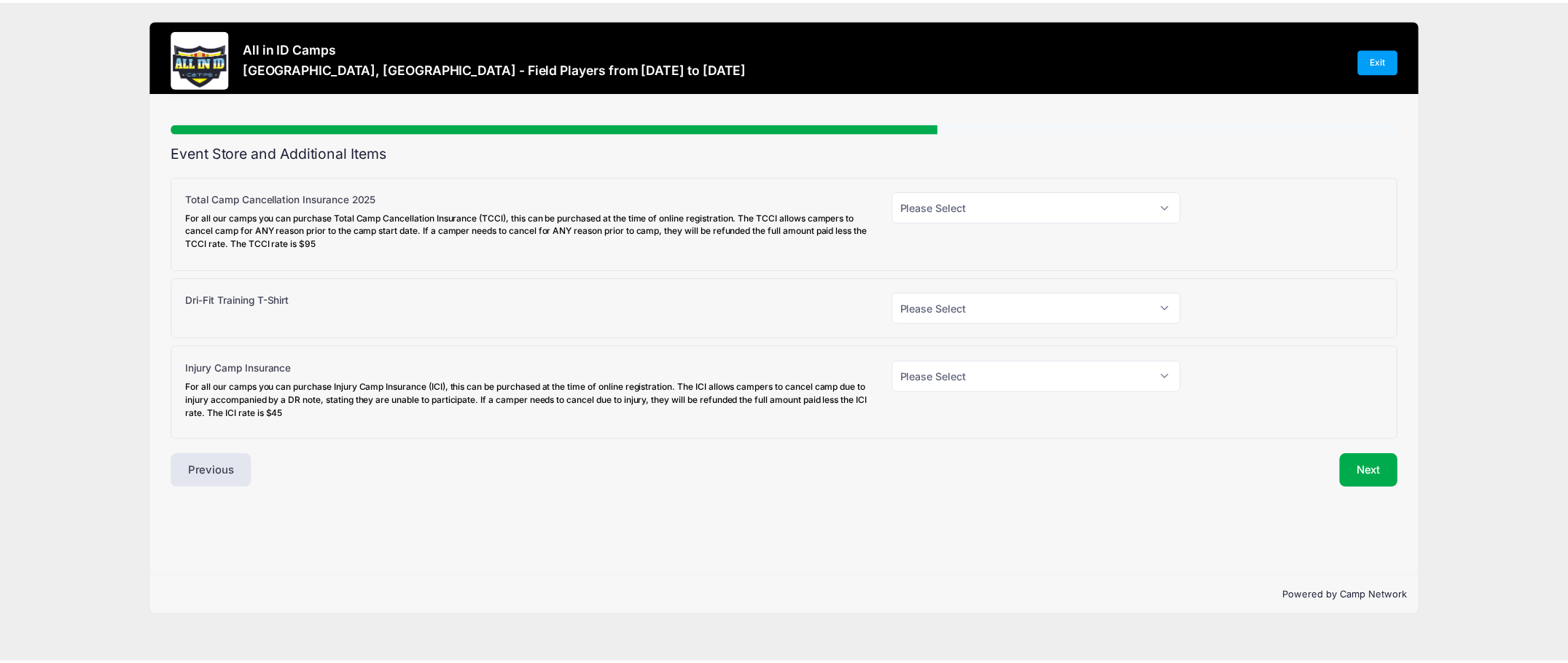
scroll to position [0, 0]
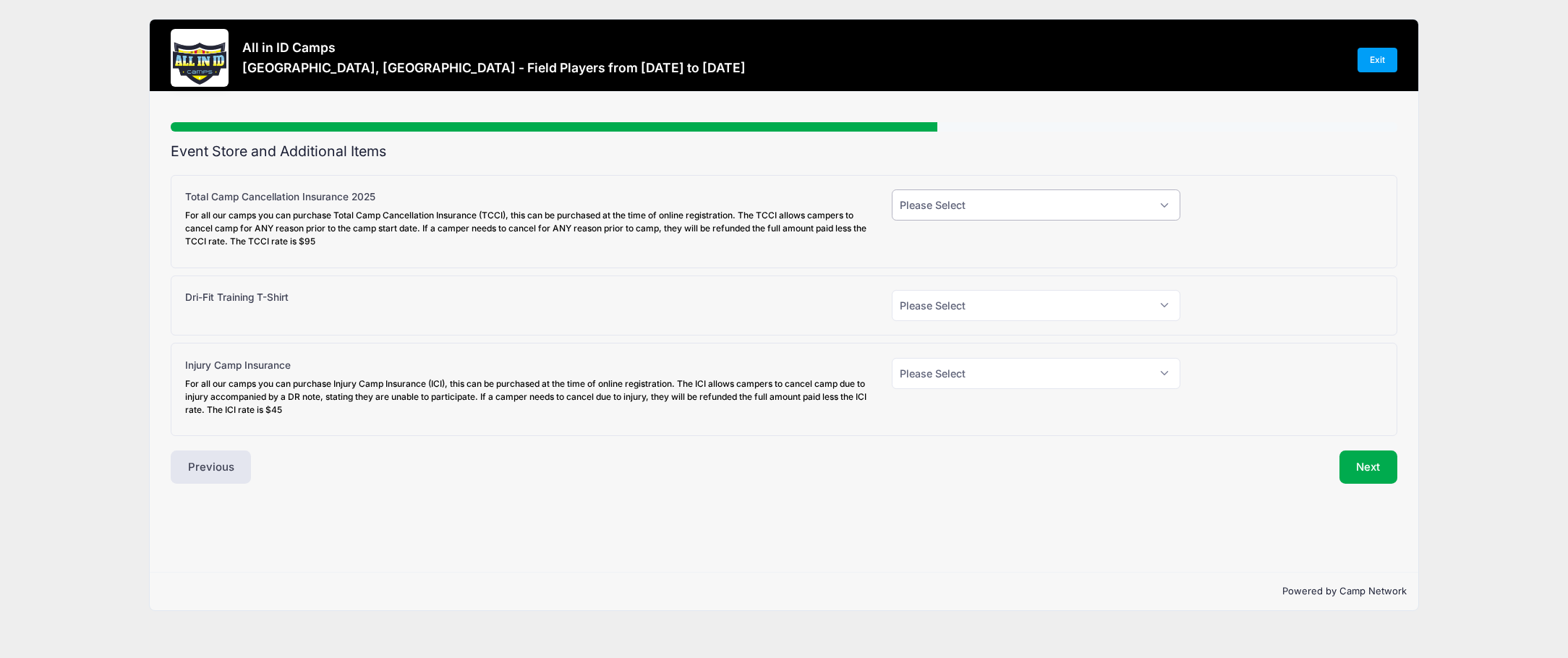
click at [1011, 211] on select "Please Select Yes (+$95.00) No" at bounding box center [1036, 205] width 289 height 31
select select "0"
click at [892, 190] on select "Please Select Yes (+$95.00) No" at bounding box center [1036, 205] width 289 height 31
click at [999, 309] on select "Please Select Yes (+$30.00) No" at bounding box center [1036, 306] width 289 height 31
select select "1"
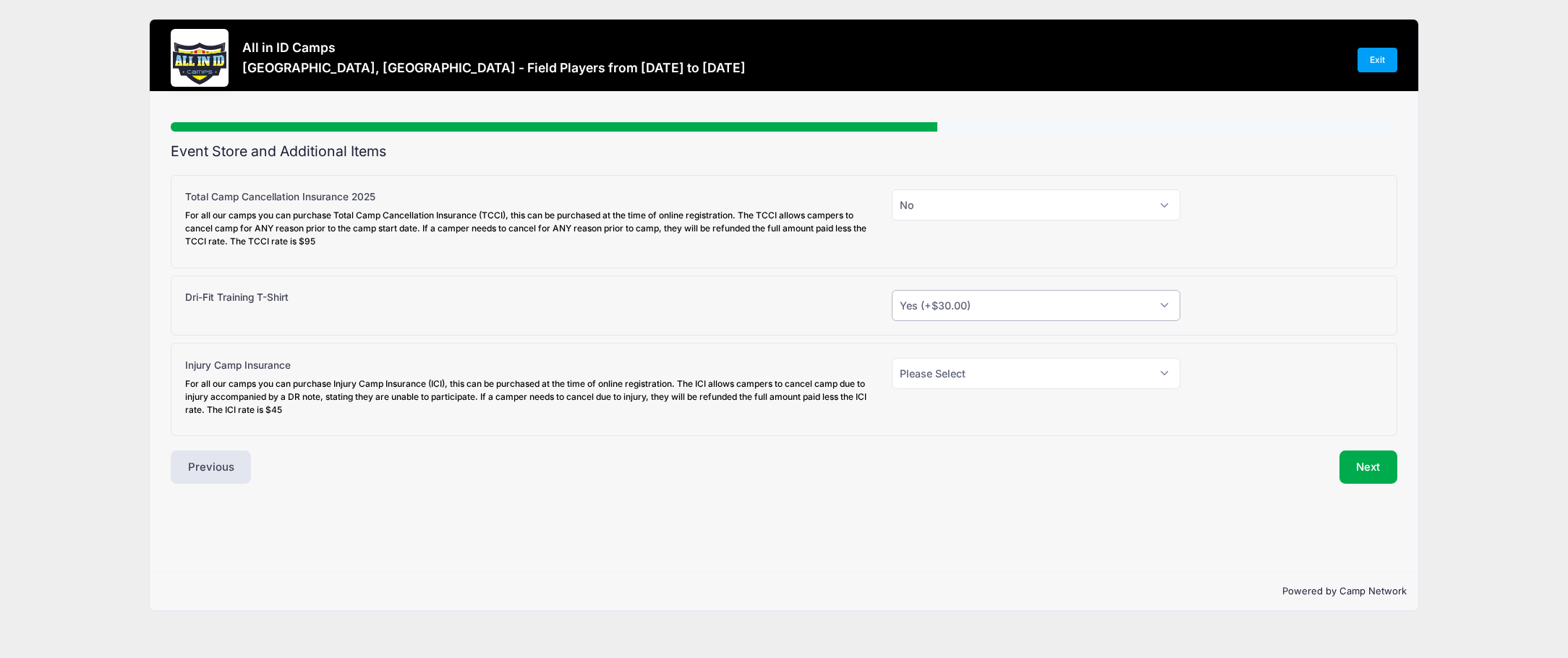
click at [892, 290] on select "Please Select Yes (+$30.00) No" at bounding box center [1036, 306] width 289 height 31
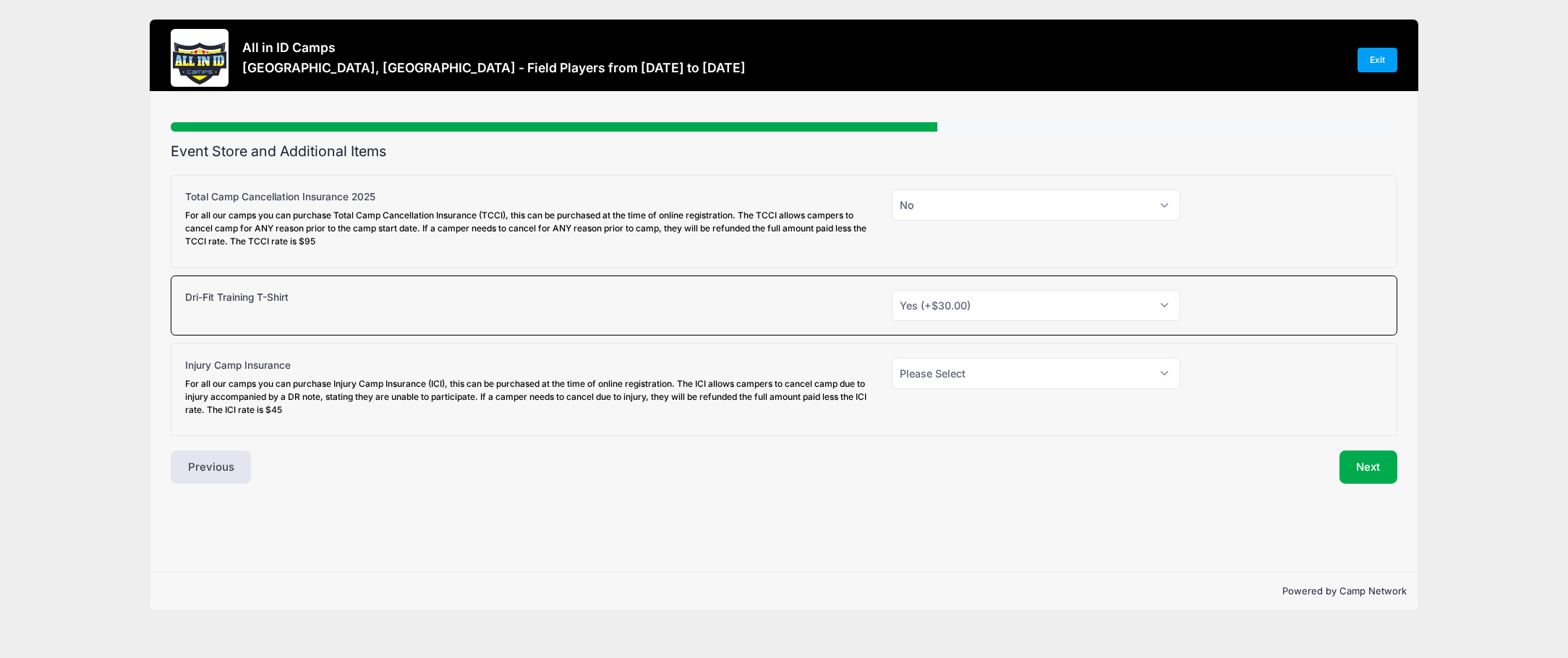
click at [928, 436] on div "Event Store and Additional Items Tampa, FL - Field Players Total Camp Cancellat…" at bounding box center [784, 313] width 1226 height 341
click at [1010, 375] on select "Please Select Yes (+$45.00) No" at bounding box center [1036, 374] width 289 height 31
select select "0"
click at [892, 358] on select "Please Select Yes (+$45.00) No" at bounding box center [1036, 374] width 289 height 31
click at [1230, 468] on div "Next" at bounding box center [1095, 467] width 621 height 33
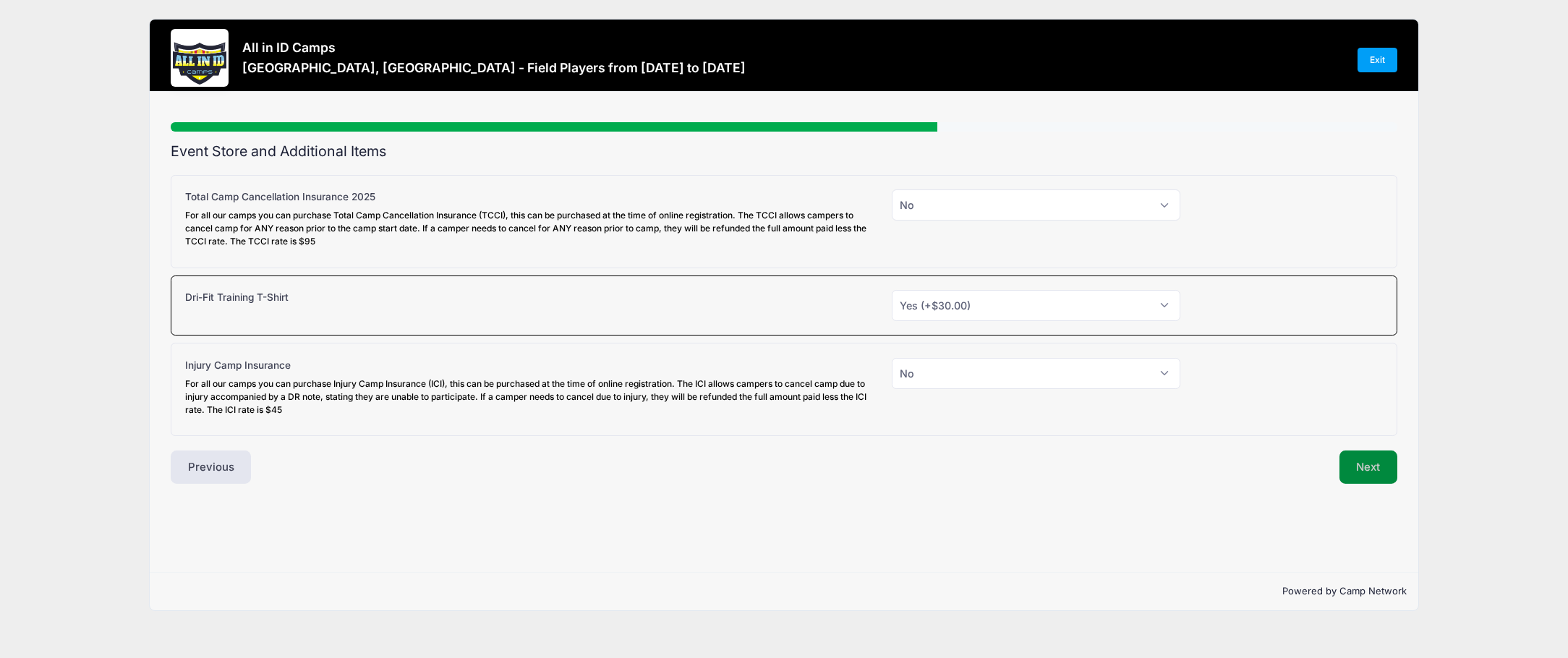
click at [1372, 466] on button "Next" at bounding box center [1370, 467] width 59 height 33
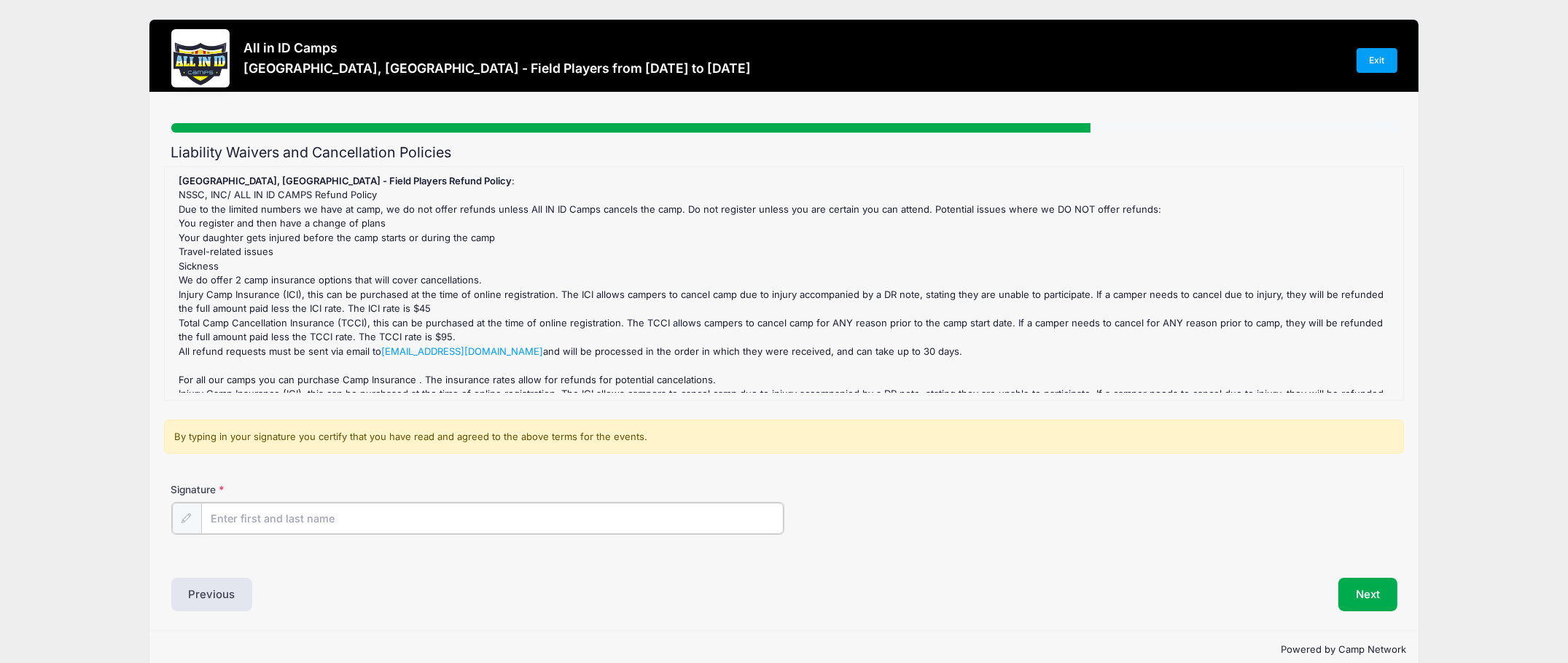
click at [399, 518] on input "Signature" at bounding box center [492, 519] width 583 height 31
type input "[PERSON_NAME]"
click at [1382, 590] on button "Next" at bounding box center [1368, 593] width 59 height 33
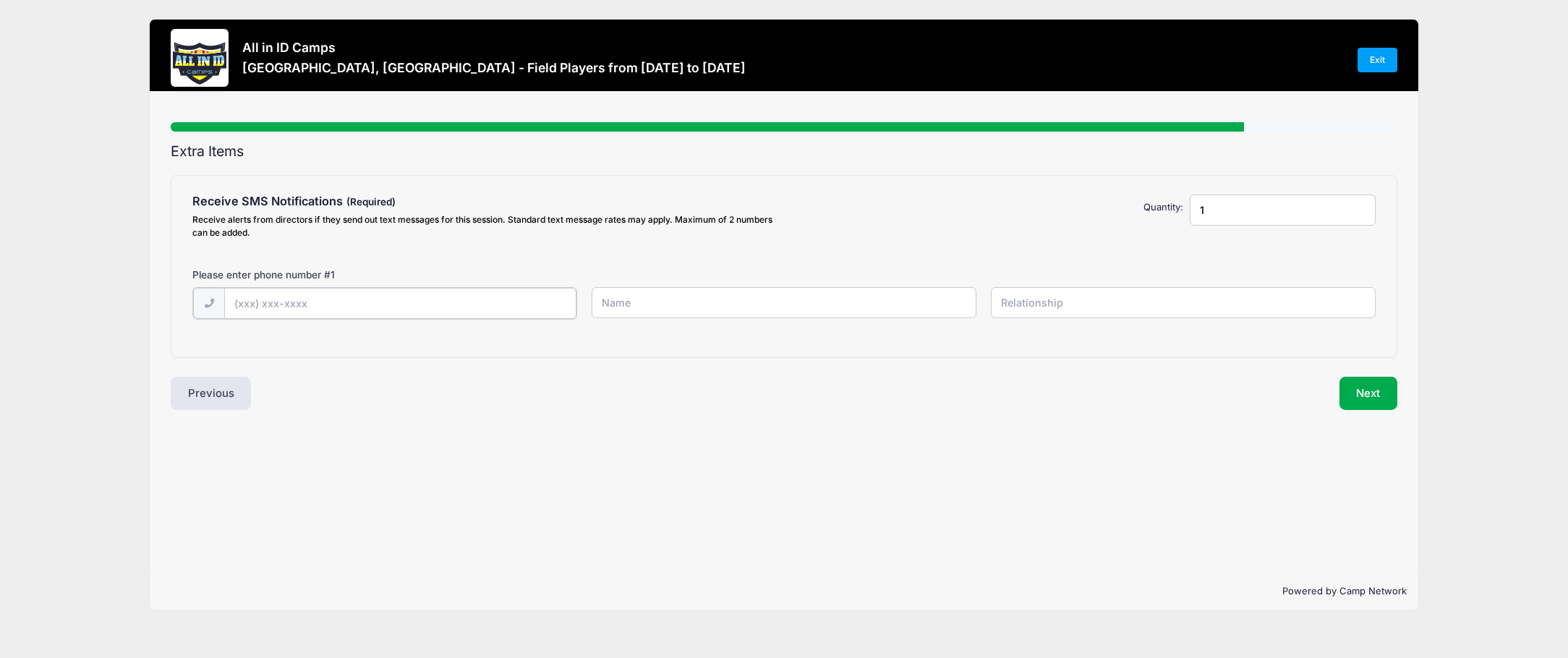
click at [445, 309] on input "text" at bounding box center [400, 303] width 352 height 31
type input "(843) 834-4387"
click at [654, 303] on input "text" at bounding box center [784, 303] width 385 height 31
type input "[PERSON_NAME]"
type input "Father"
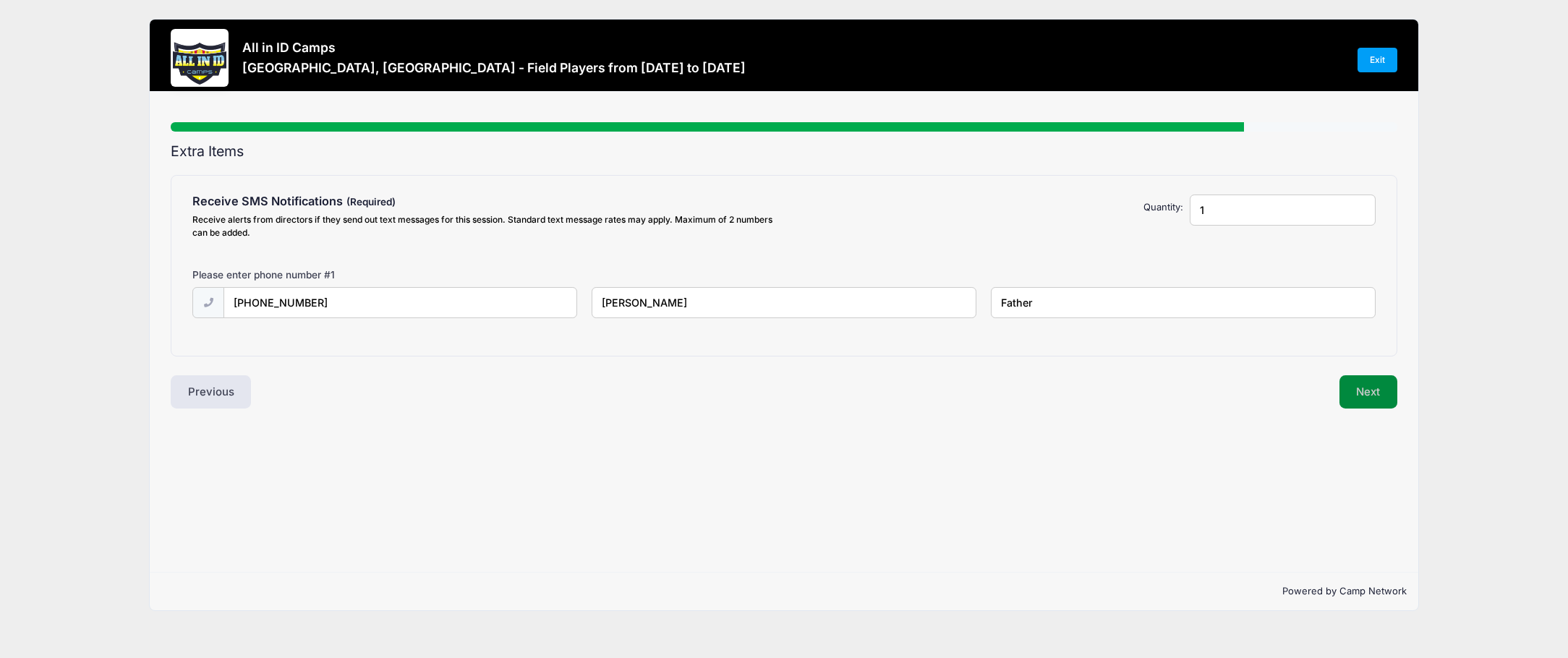
click at [1365, 388] on button "Next" at bounding box center [1370, 392] width 59 height 33
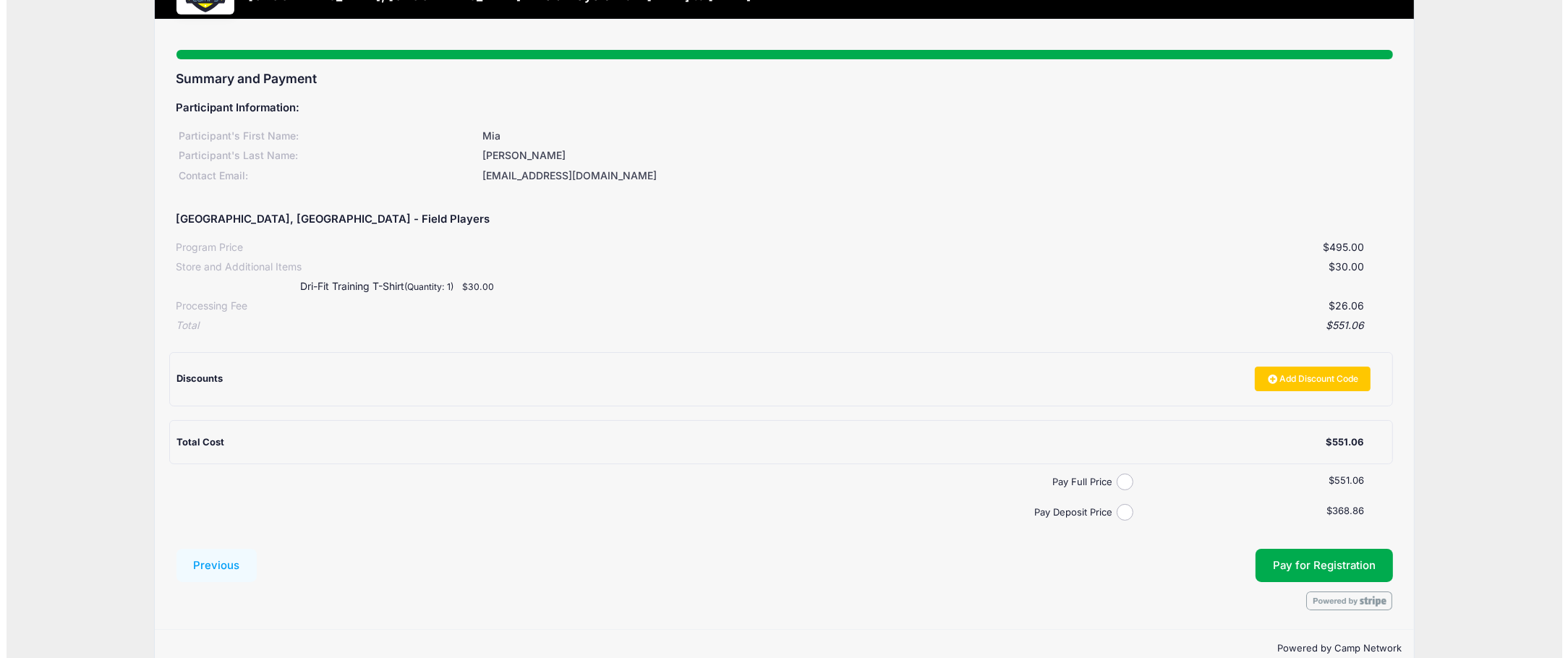
scroll to position [99, 0]
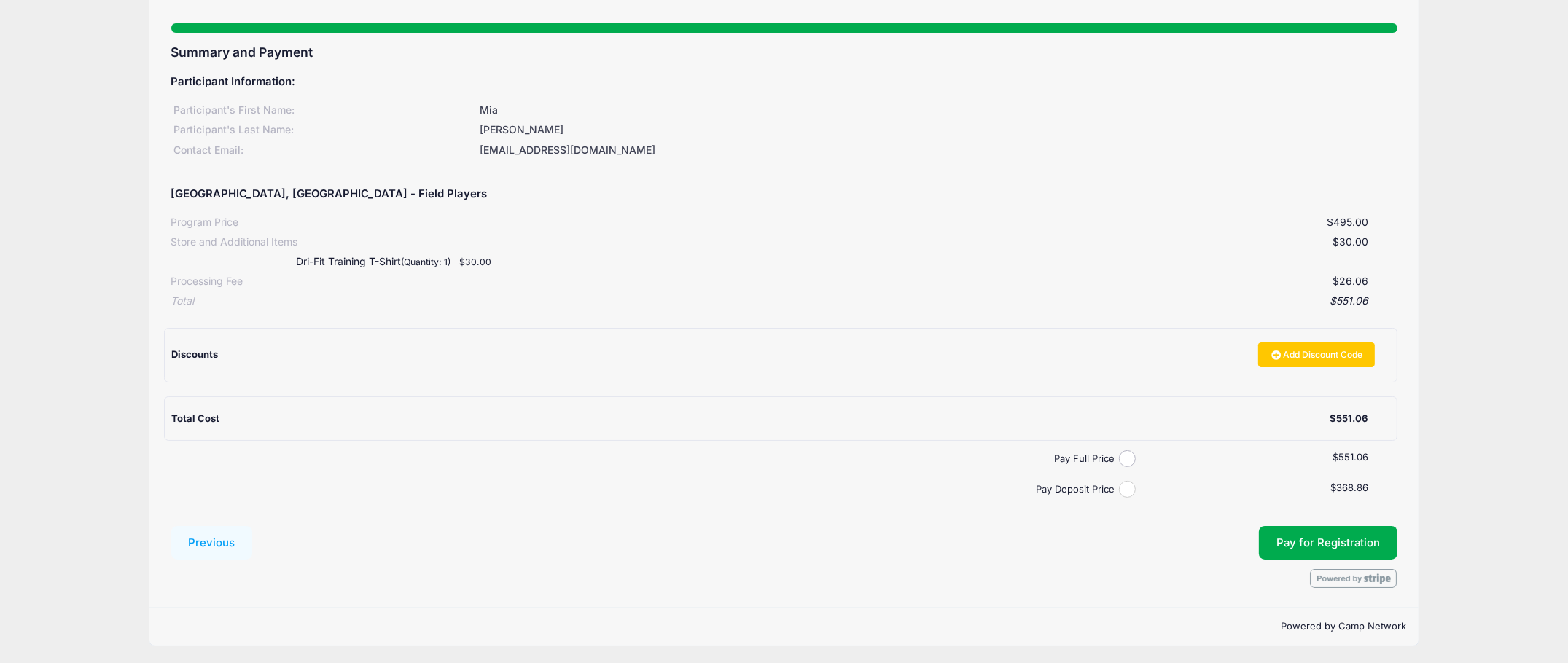
click at [1128, 487] on input "Pay Deposit Price" at bounding box center [1127, 489] width 17 height 17
radio input "true"
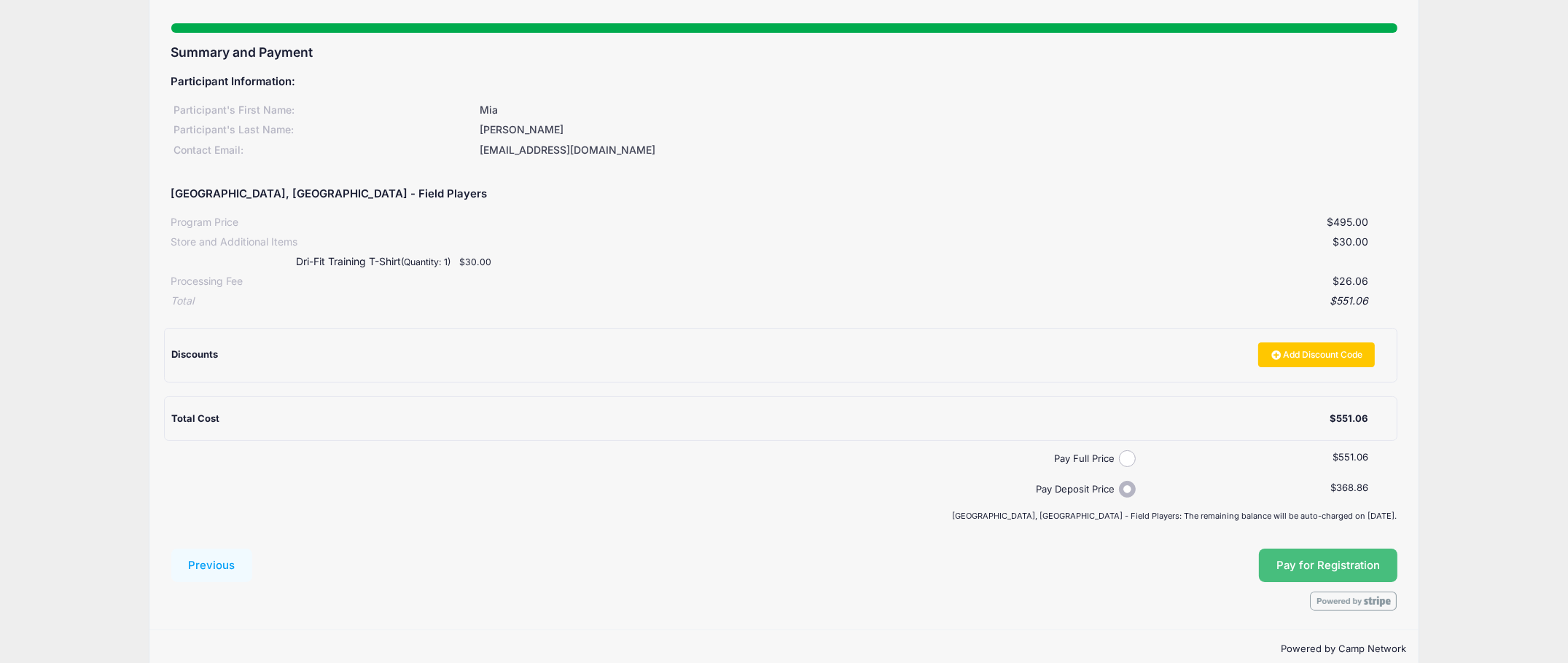
click at [1366, 556] on button "Pay for Registration" at bounding box center [1328, 565] width 139 height 33
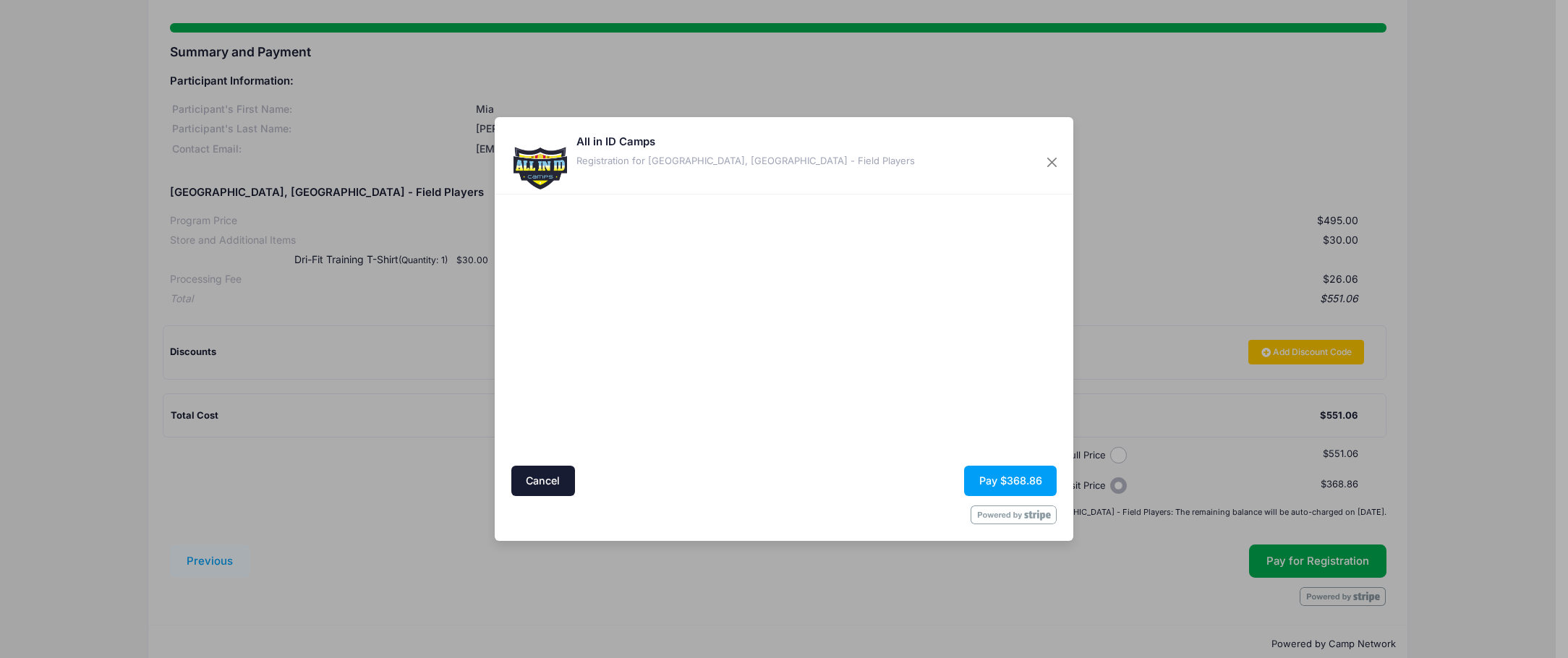
scroll to position [99, 0]
click at [1246, 66] on div "All in ID Camps Registration for Tampa, FL - Field Players Cancel Pay $368.86" at bounding box center [784, 329] width 1568 height 658
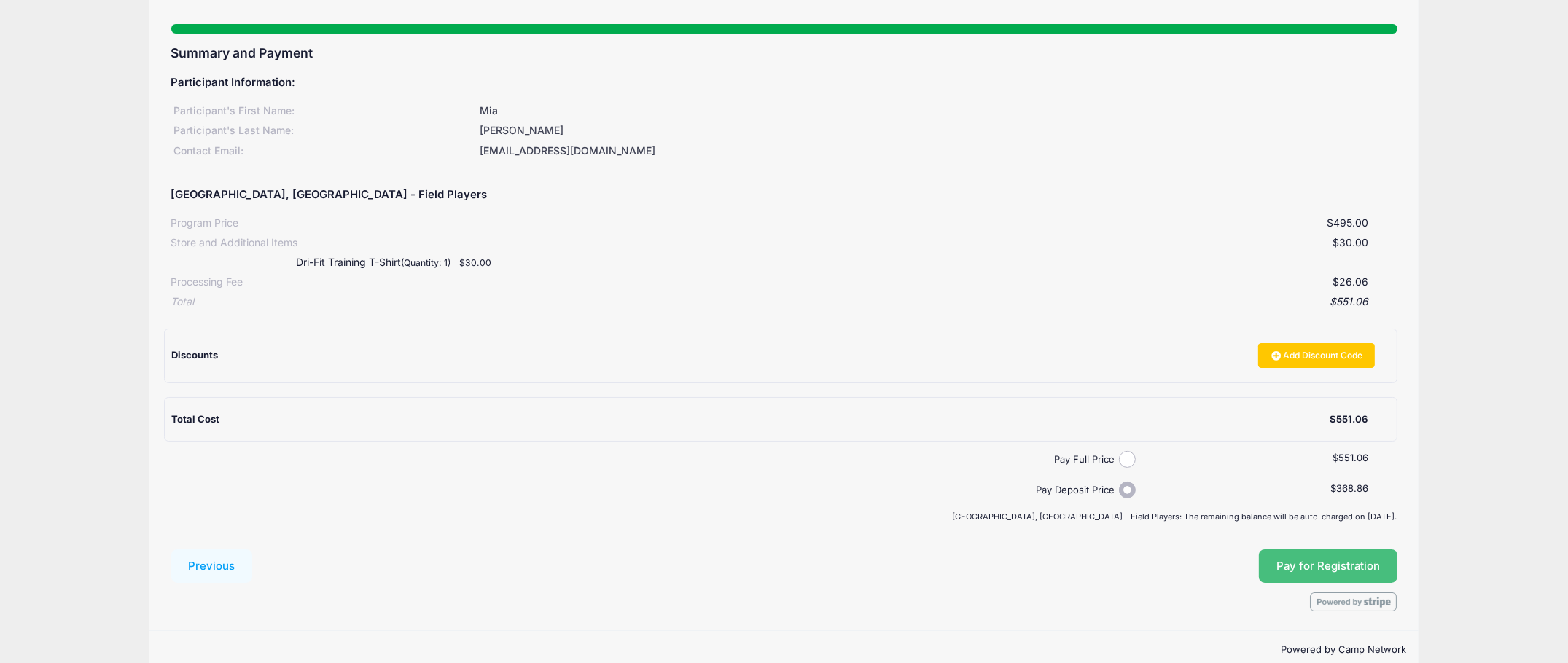
click at [1351, 571] on button "Pay for Registration" at bounding box center [1328, 566] width 139 height 33
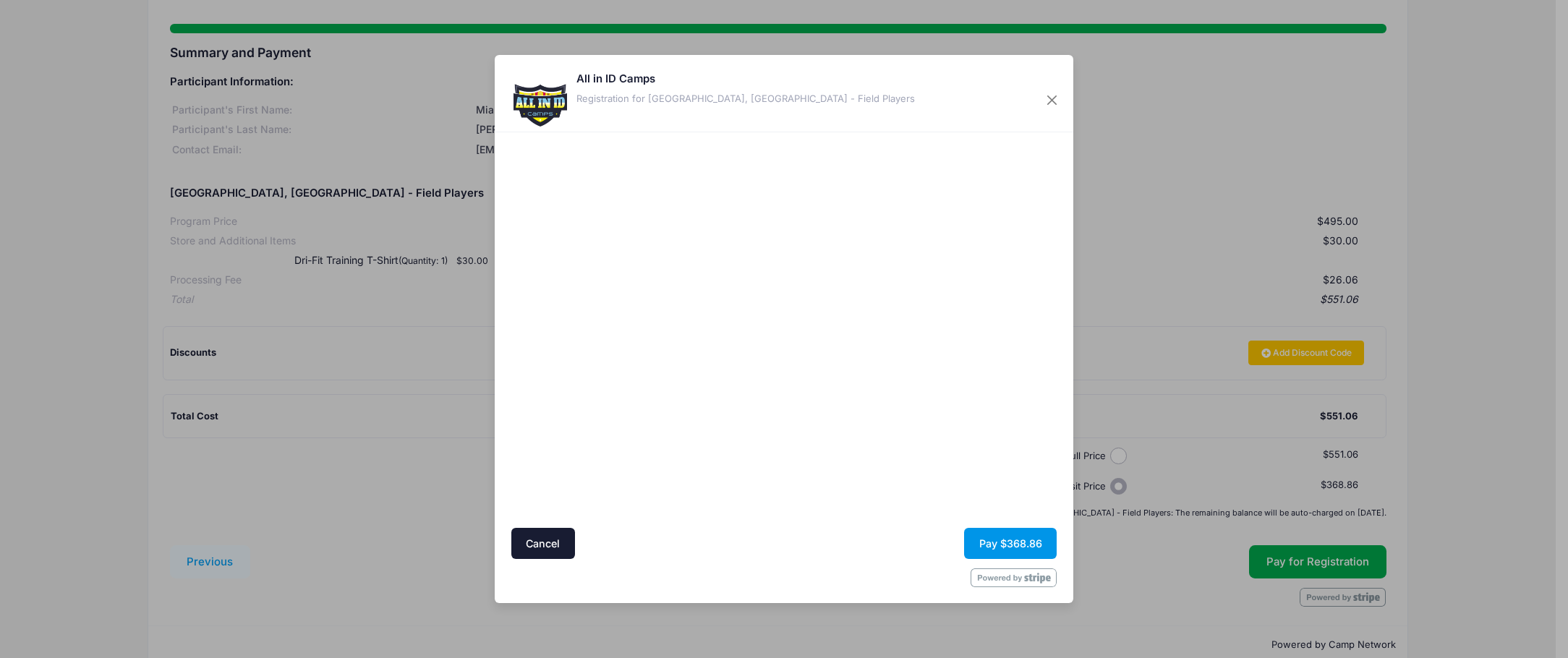
click at [1001, 544] on button "Pay $368.86" at bounding box center [1011, 544] width 93 height 31
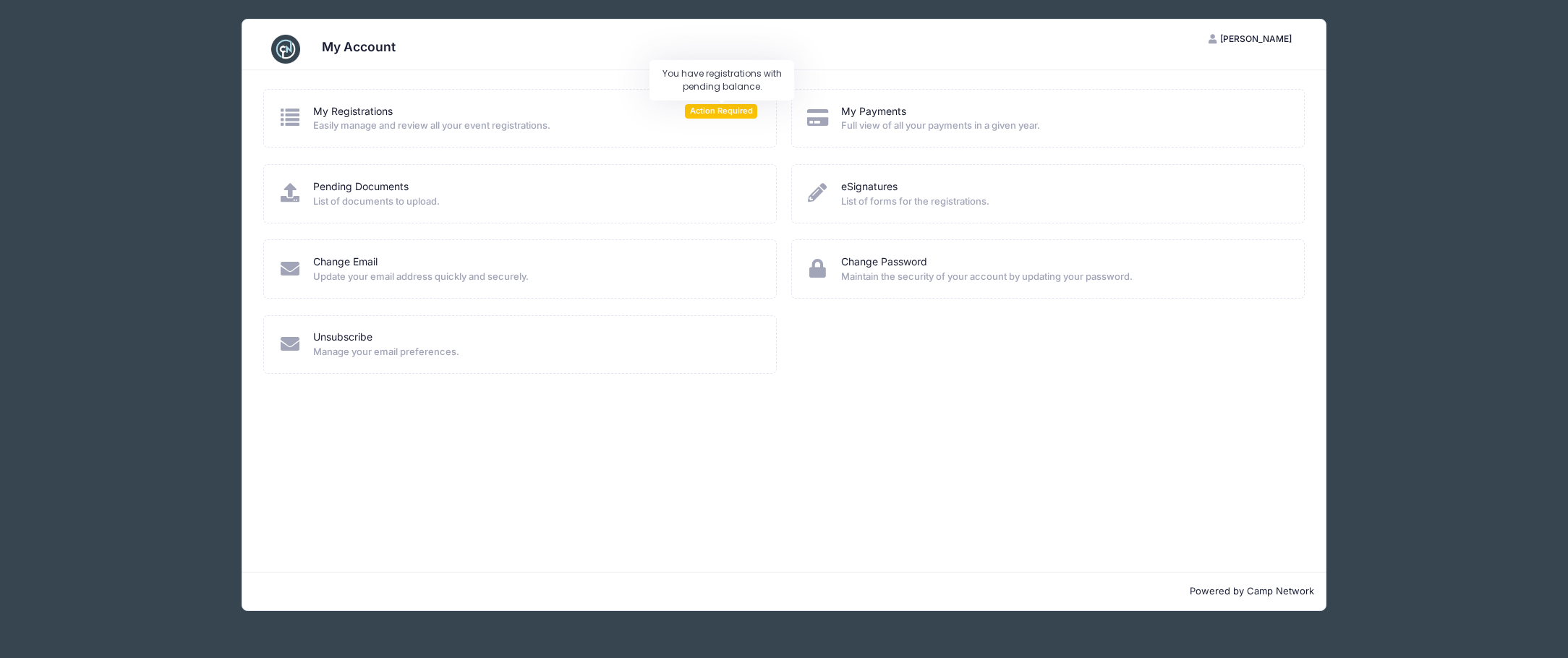
click at [699, 106] on span "Action Required" at bounding box center [720, 111] width 72 height 14
click at [421, 128] on span "Easily manage and review all your event registrations." at bounding box center [535, 126] width 444 height 15
click at [283, 117] on icon at bounding box center [290, 117] width 24 height 19
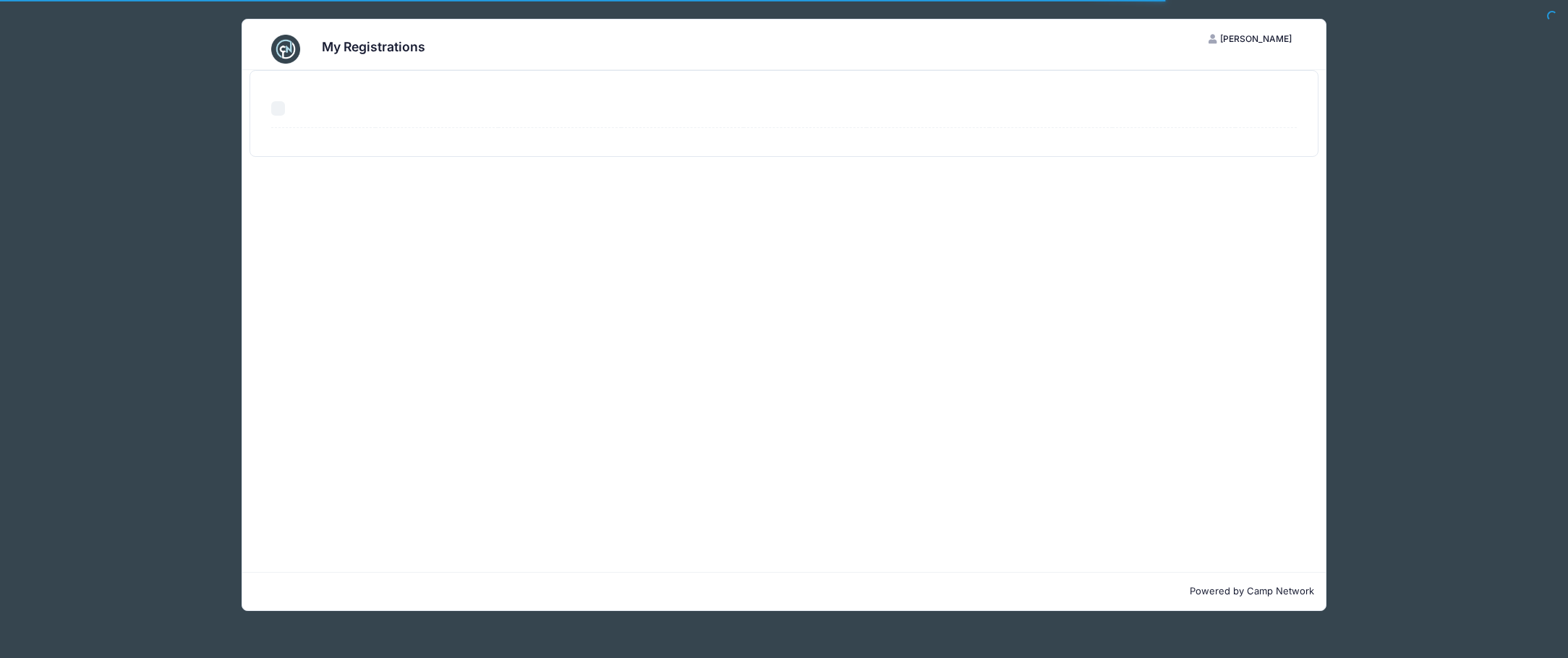
select select "50"
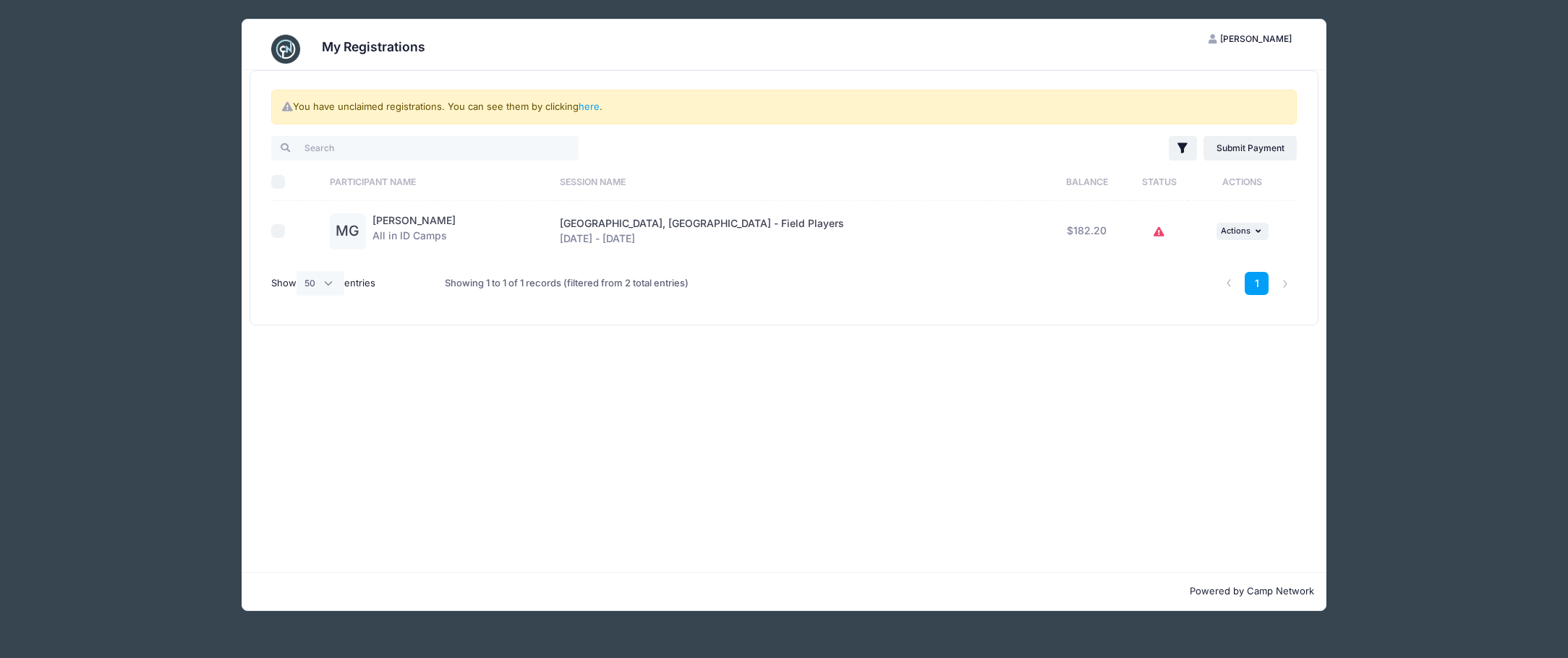
click at [1154, 232] on icon at bounding box center [1159, 232] width 11 height 0
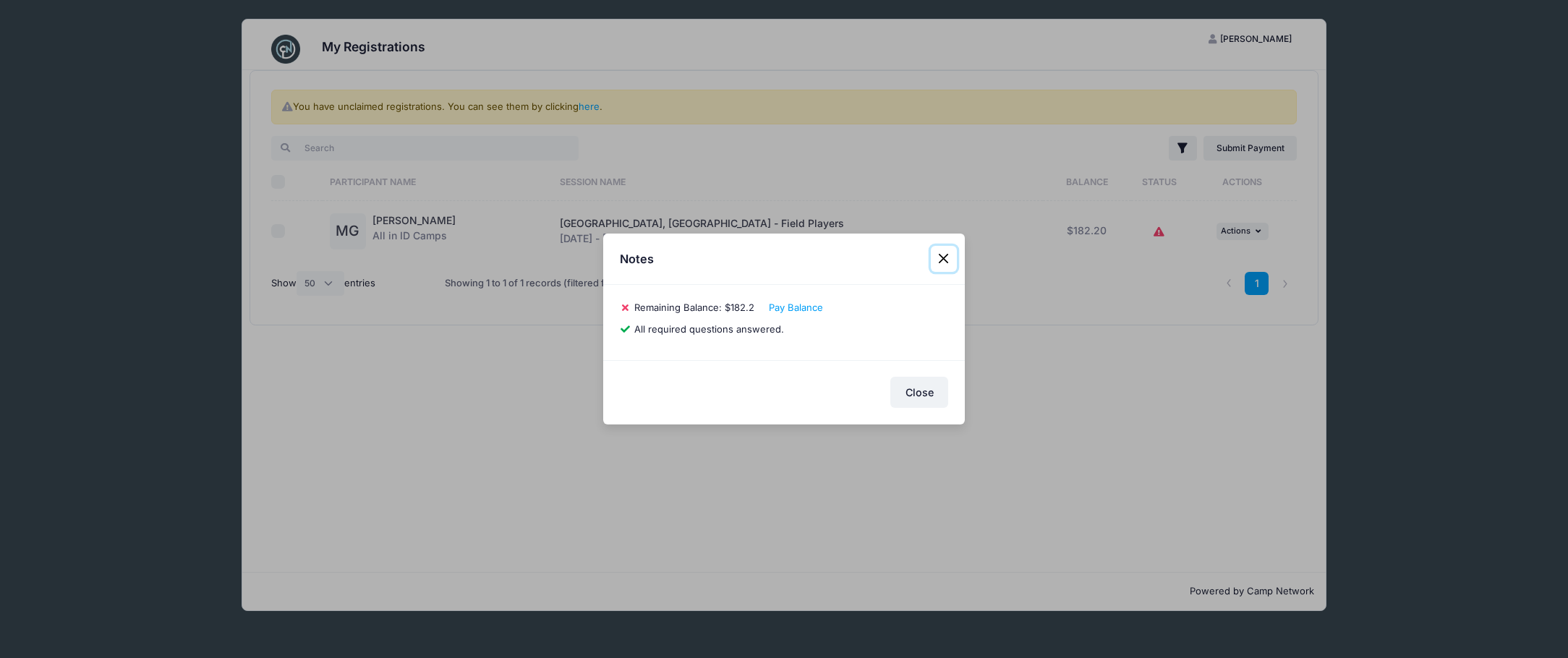
click at [945, 260] on button "Close" at bounding box center [944, 259] width 26 height 26
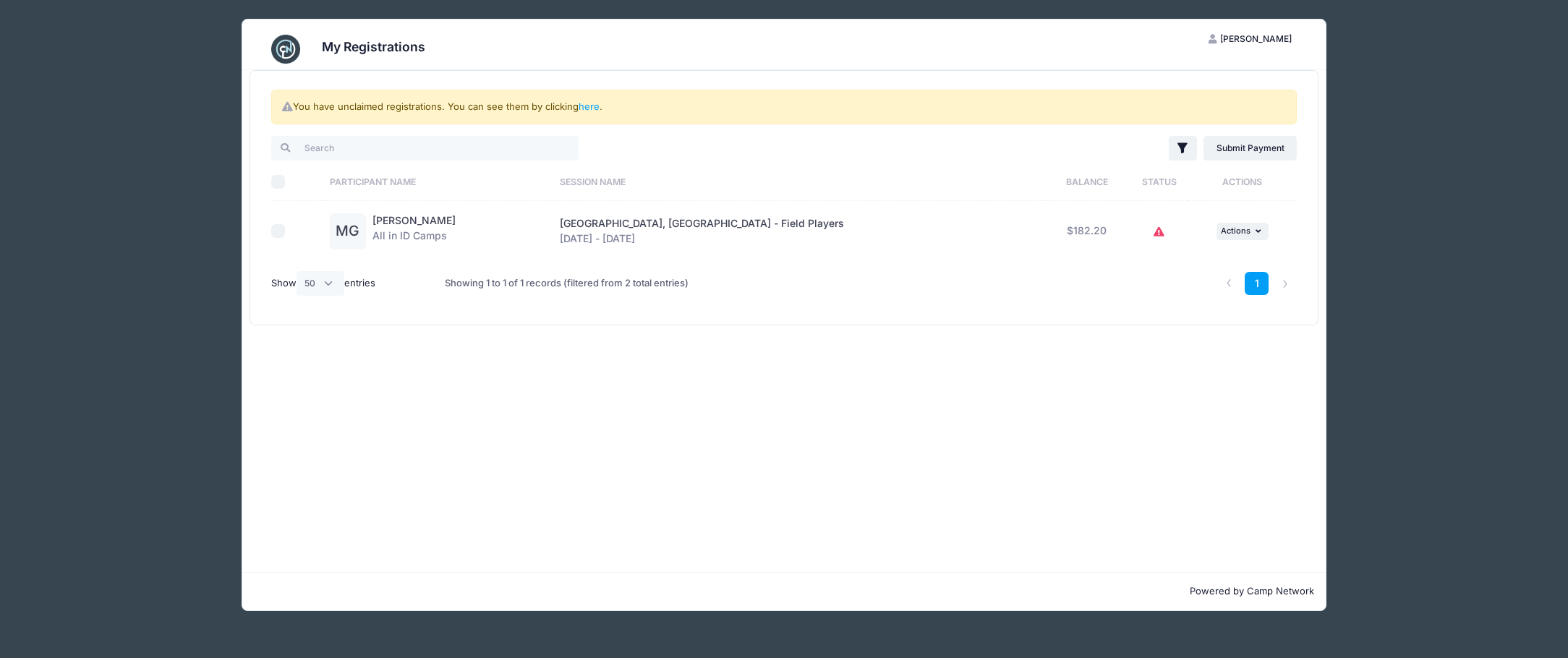
click at [1394, 175] on div "My Registrations JG Jason Guerrettaz My Account Logout You have unclaimed regis…" at bounding box center [784, 315] width 1302 height 630
click at [155, 126] on div "My Registrations JG Jason Guerrettaz My Account Logout You have unclaimed regis…" at bounding box center [784, 315] width 1302 height 630
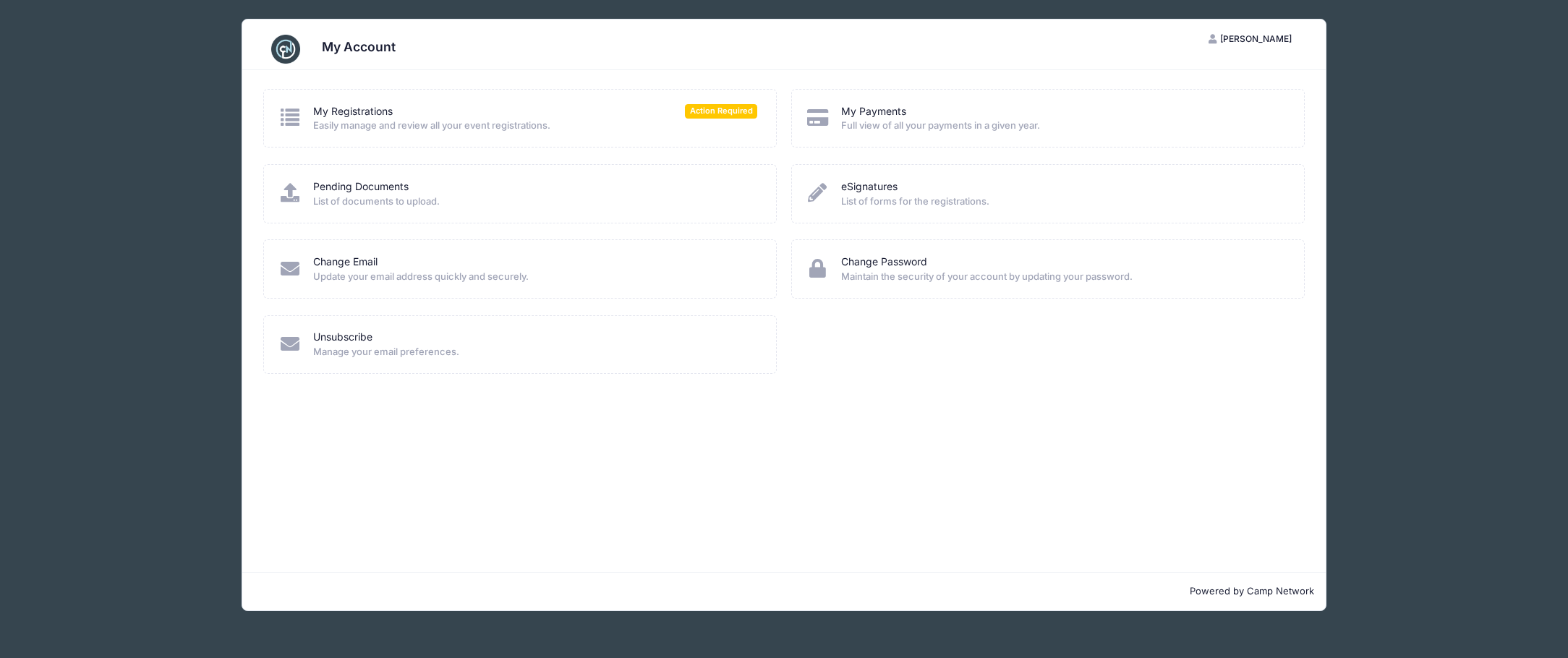
click at [402, 205] on span "List of documents to upload." at bounding box center [535, 202] width 444 height 15
click at [386, 191] on link "Pending Documents" at bounding box center [361, 187] width 95 height 16
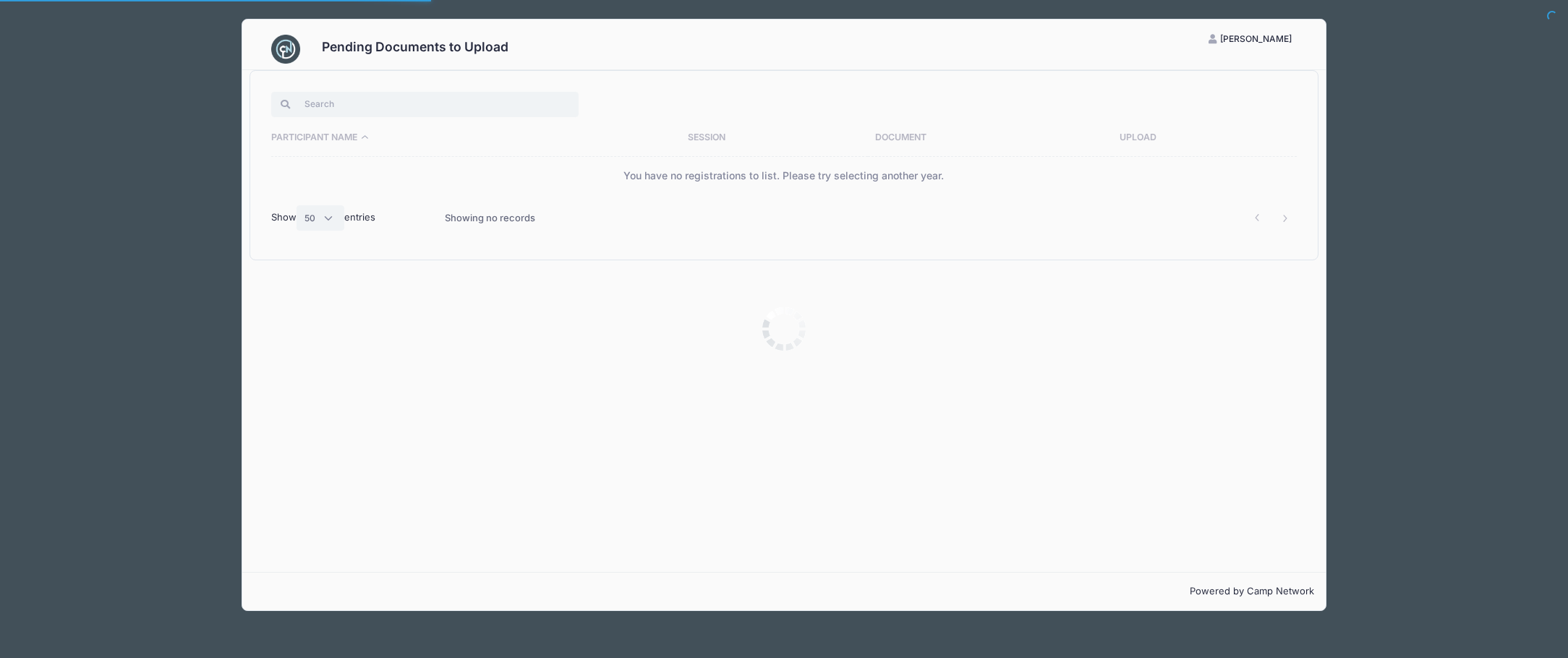
select select "50"
